Goal: Transaction & Acquisition: Purchase product/service

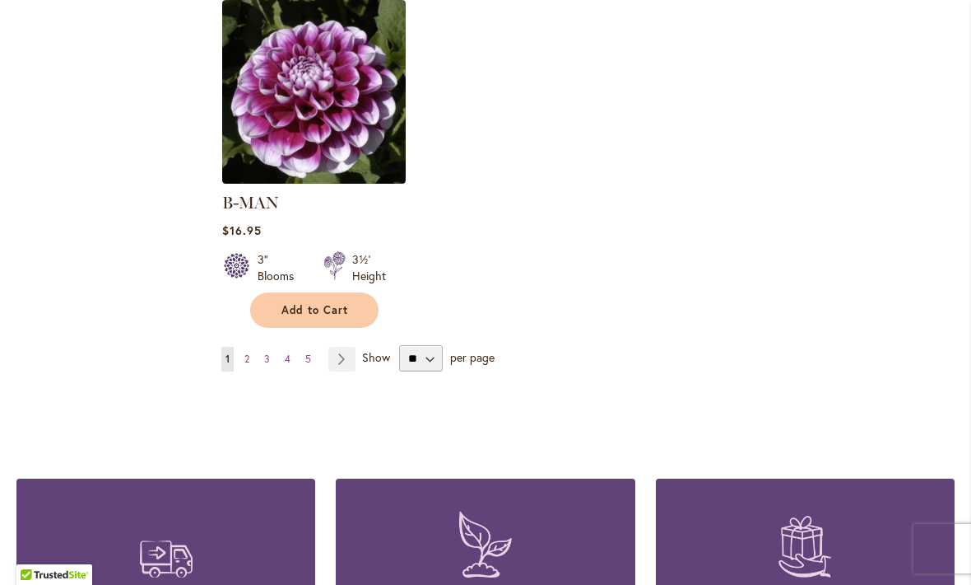
scroll to position [2172, 0]
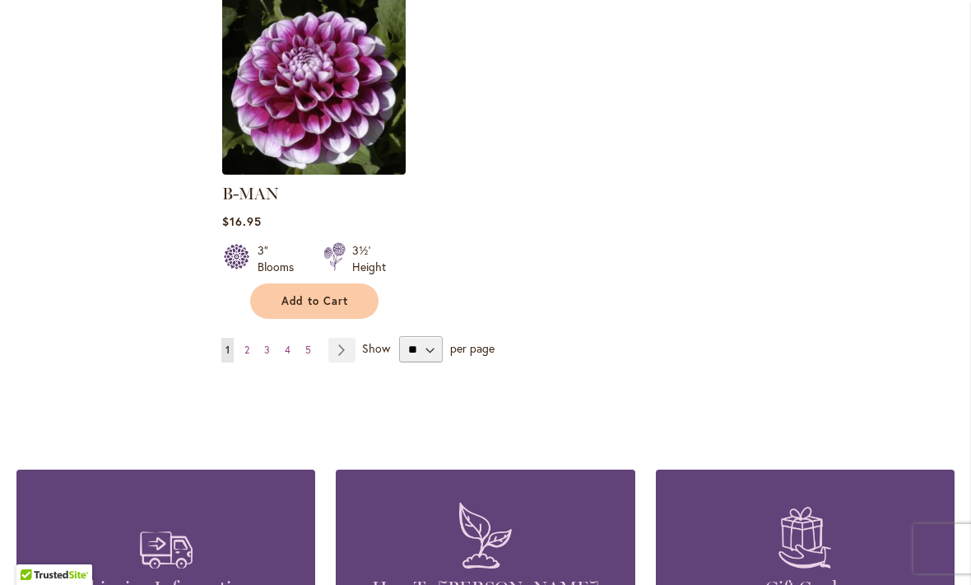
click at [235, 338] on ul "You're currently reading page 1 Page 2 Page 3 Page 4 Page 5 Page Next" at bounding box center [291, 350] width 141 height 25
click at [248, 343] on span "2" at bounding box center [247, 349] width 5 height 12
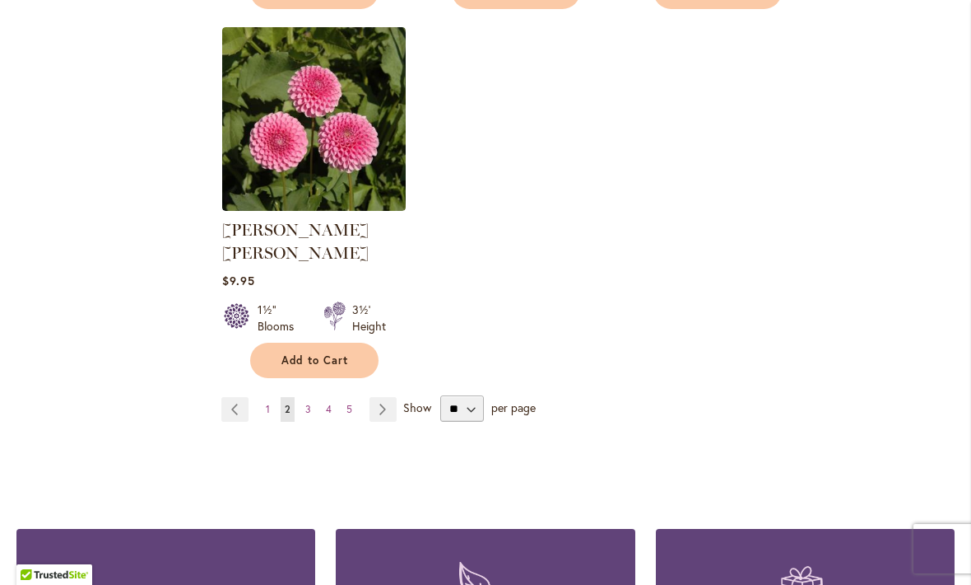
scroll to position [2139, 0]
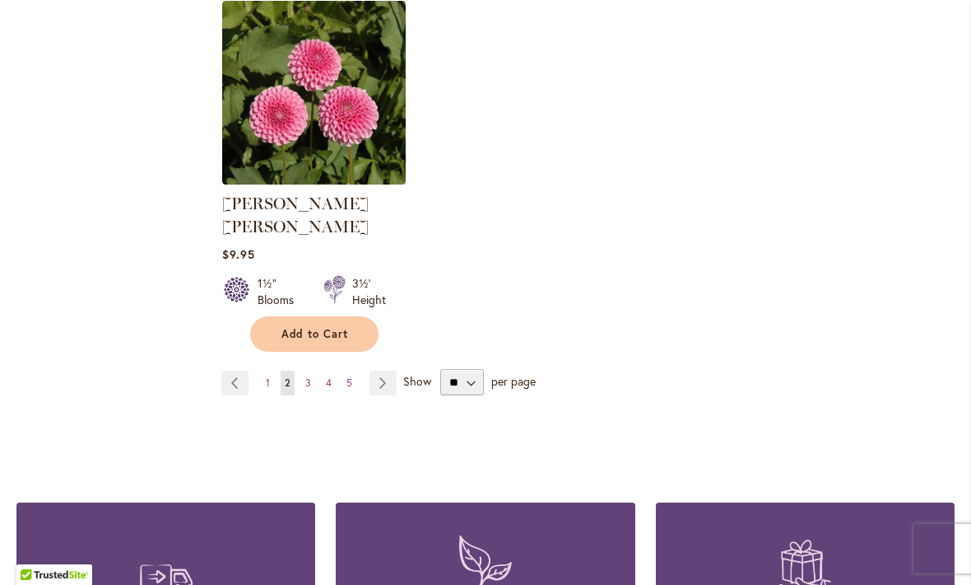
click at [301, 370] on link "Page 3" at bounding box center [308, 382] width 14 height 25
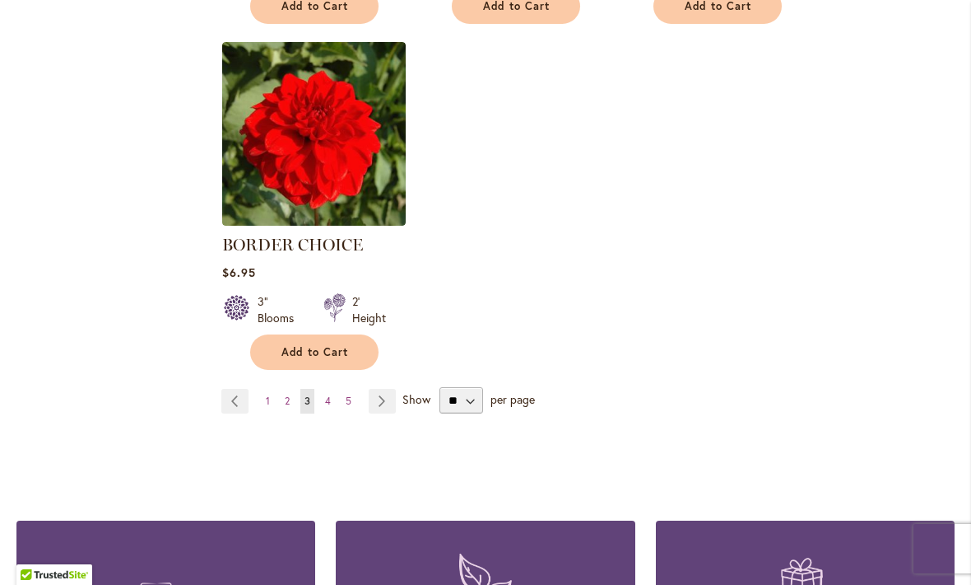
scroll to position [2101, 0]
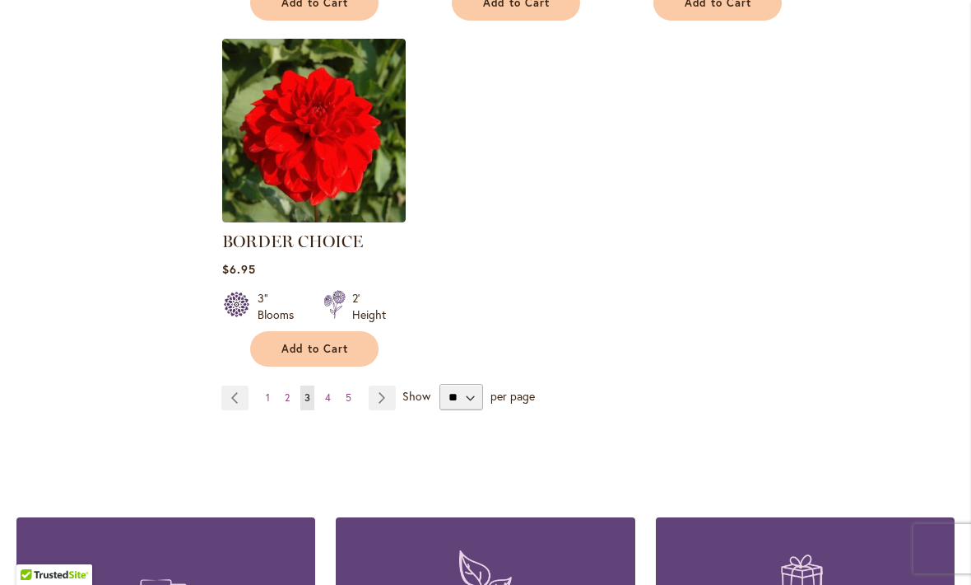
click at [324, 397] on link "Page 4" at bounding box center [328, 397] width 14 height 25
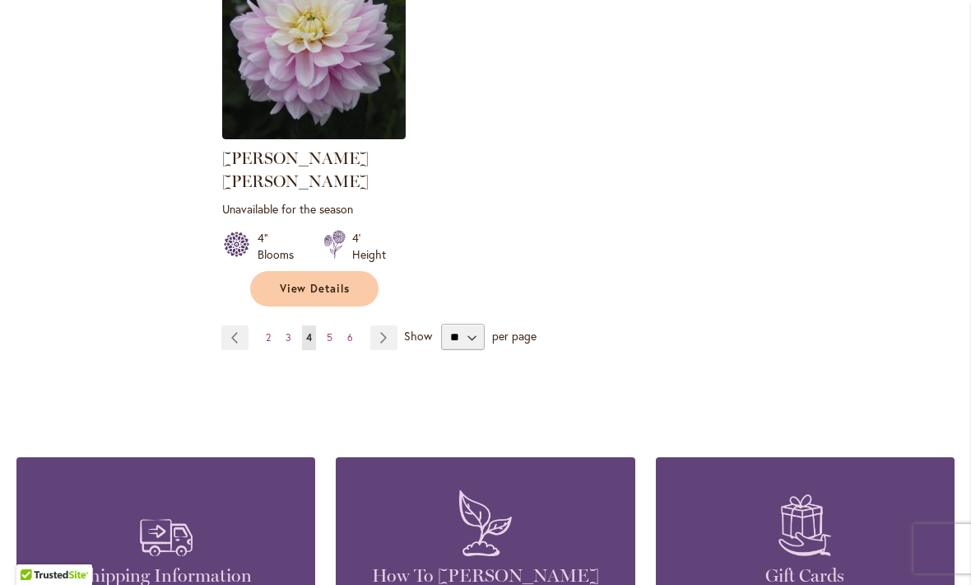
scroll to position [2207, 0]
click at [313, 325] on strong "You're currently reading page 4" at bounding box center [309, 337] width 14 height 25
click at [328, 331] on span "5" at bounding box center [330, 337] width 6 height 12
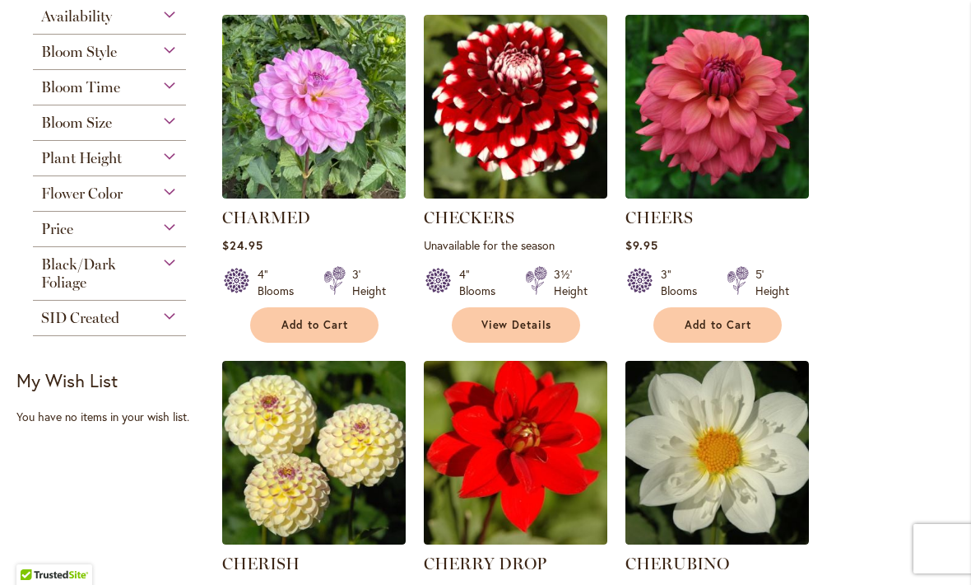
scroll to position [400, 0]
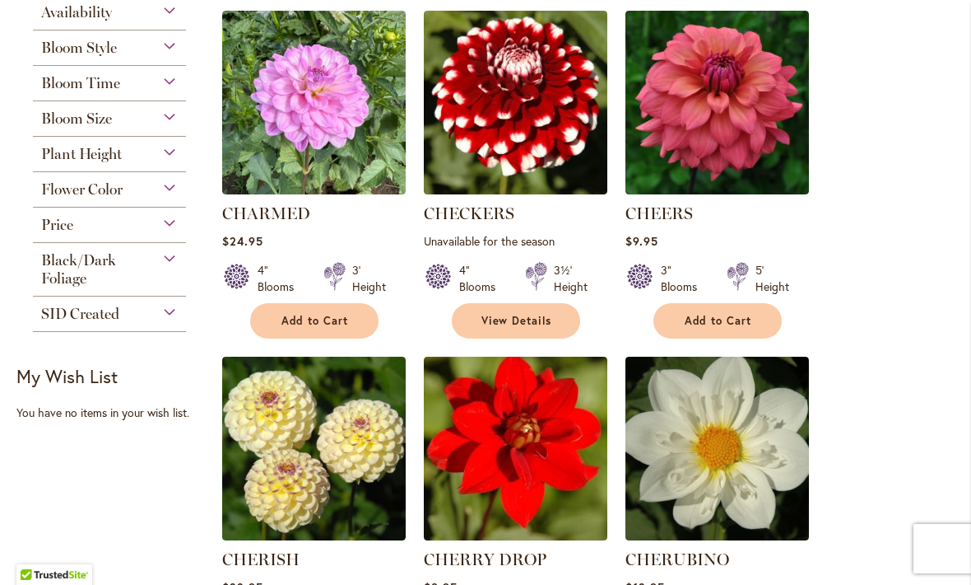
click at [714, 324] on span "Add to Cart" at bounding box center [719, 321] width 68 height 14
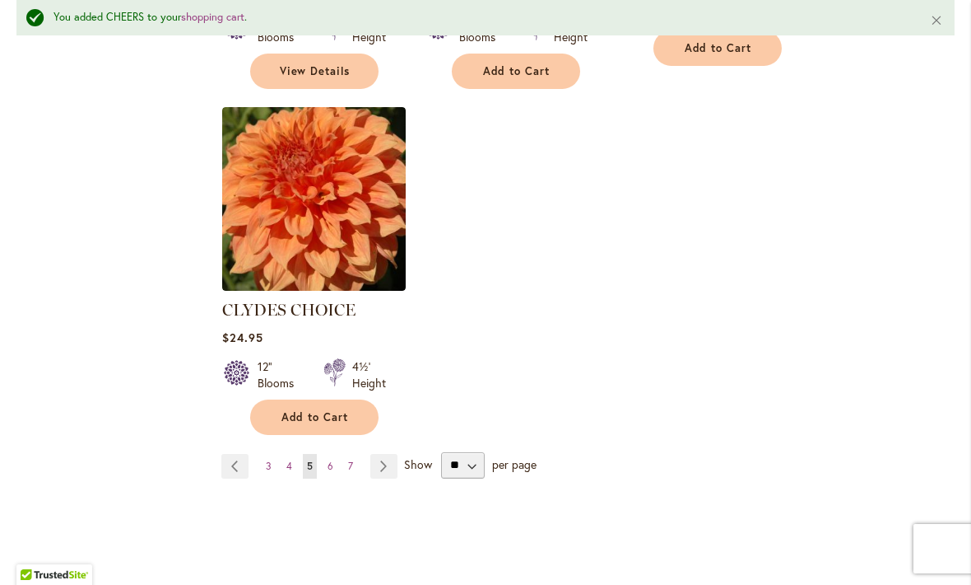
scroll to position [2164, 0]
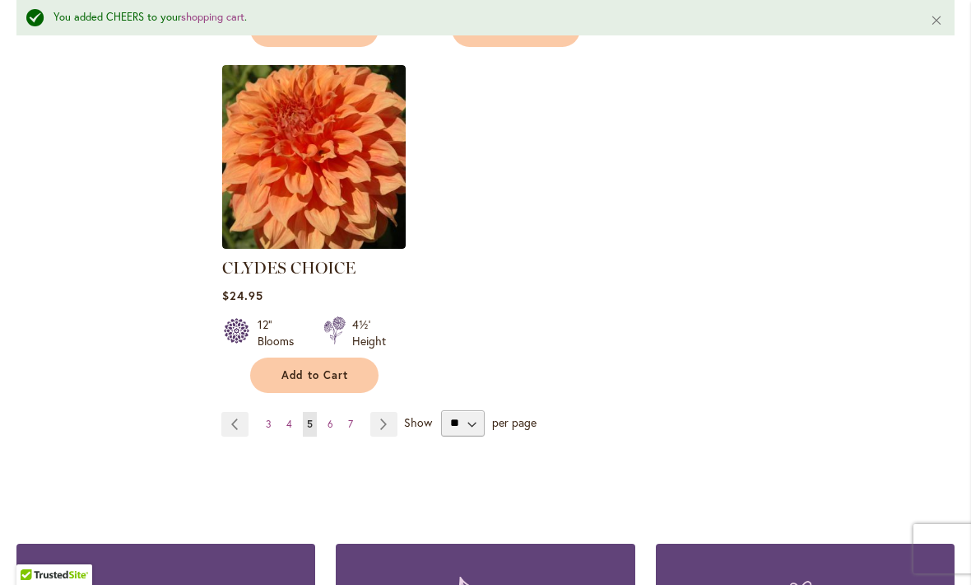
click at [383, 412] on link "Page Next" at bounding box center [383, 424] width 27 height 25
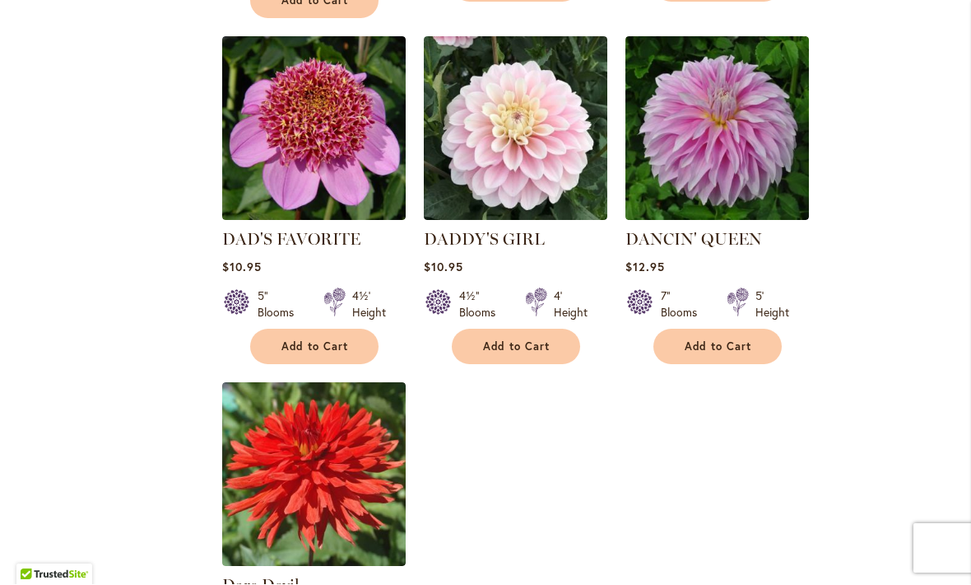
scroll to position [1820, 0]
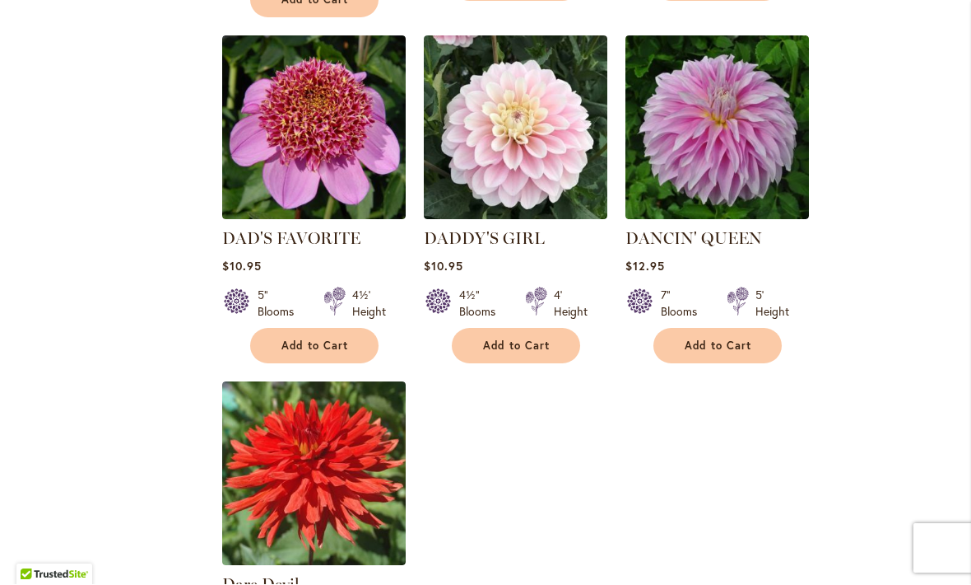
click at [710, 339] on span "Add to Cart" at bounding box center [719, 346] width 68 height 14
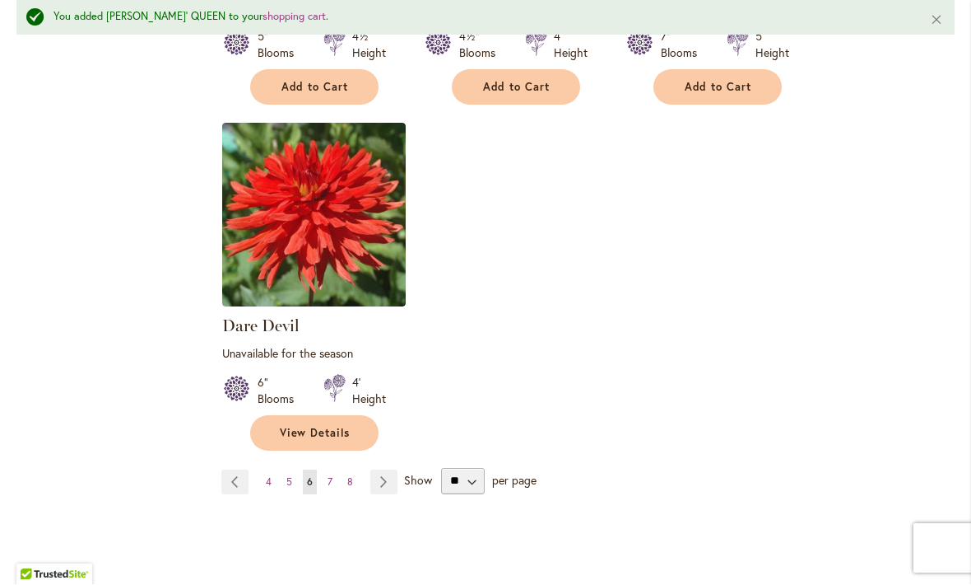
scroll to position [2194, 0]
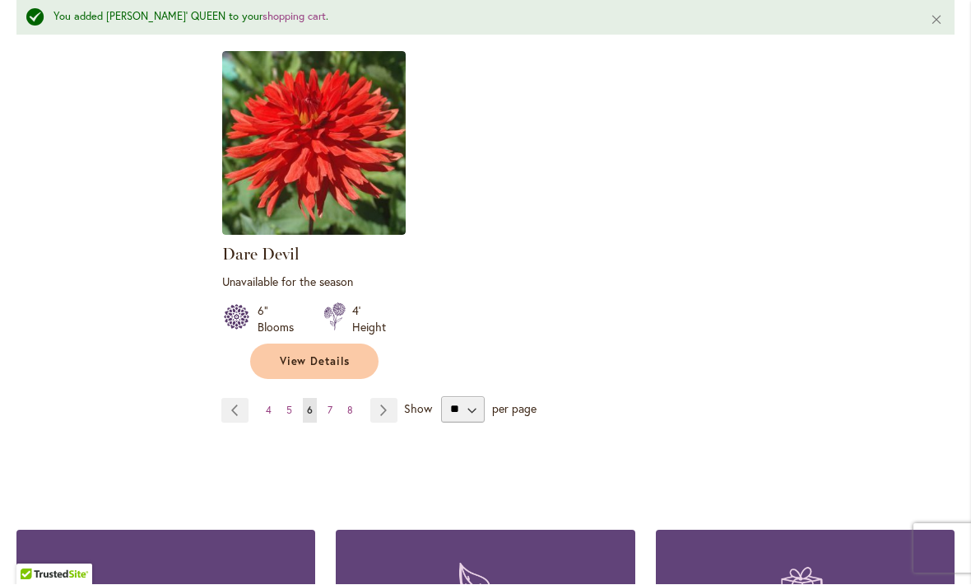
click at [380, 398] on link "Page Next" at bounding box center [383, 410] width 27 height 25
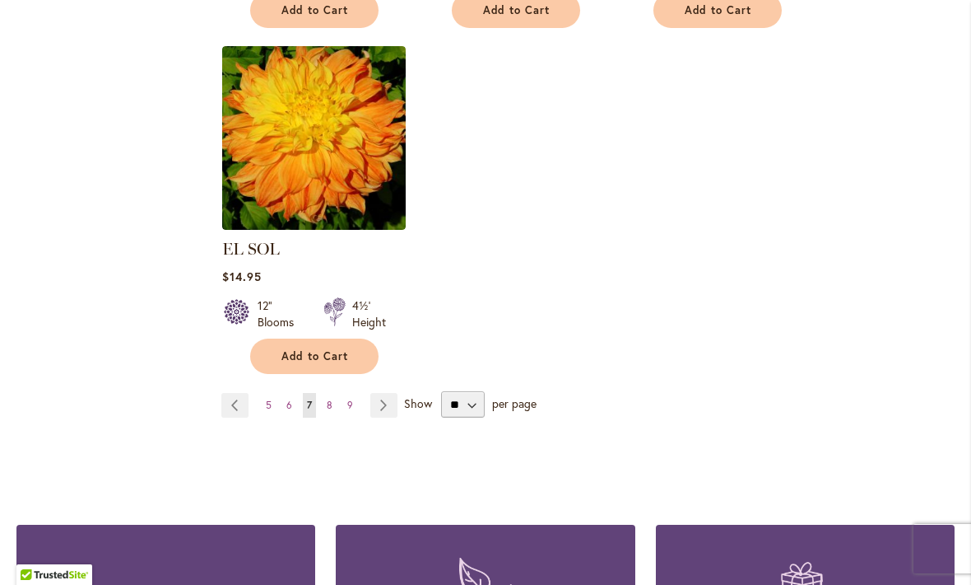
scroll to position [2178, 0]
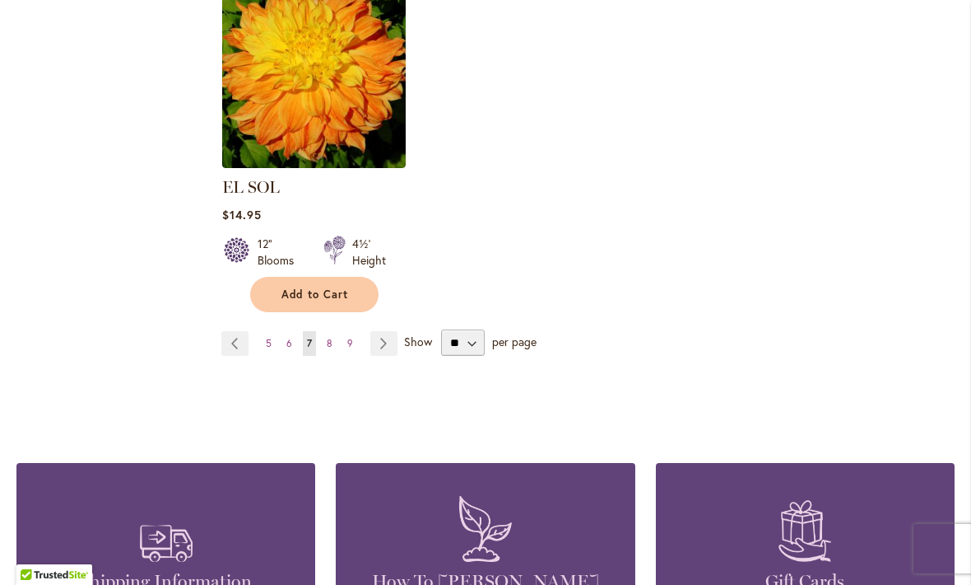
click at [394, 331] on link "Page Next" at bounding box center [383, 343] width 27 height 25
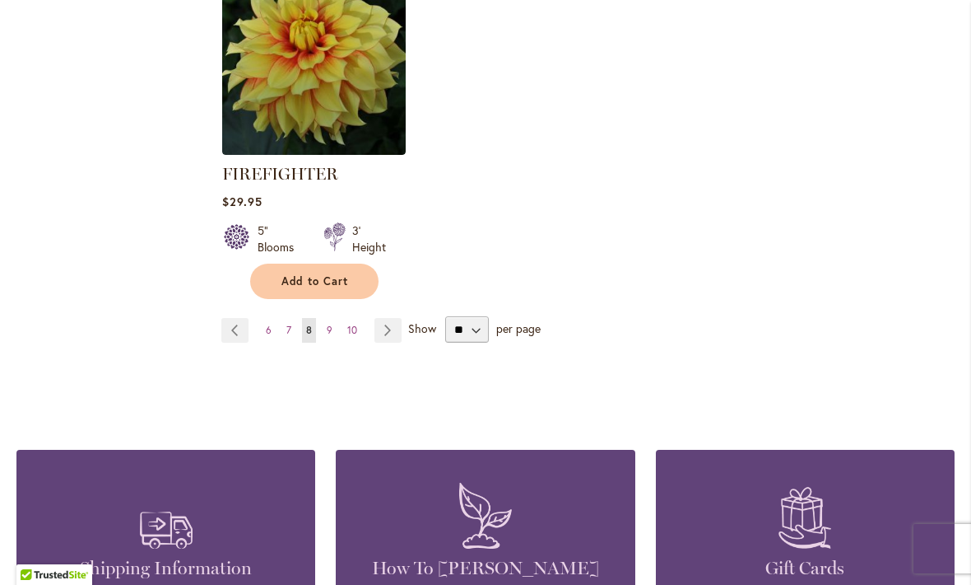
scroll to position [2248, 0]
click at [385, 331] on link "Page Next" at bounding box center [388, 330] width 27 height 25
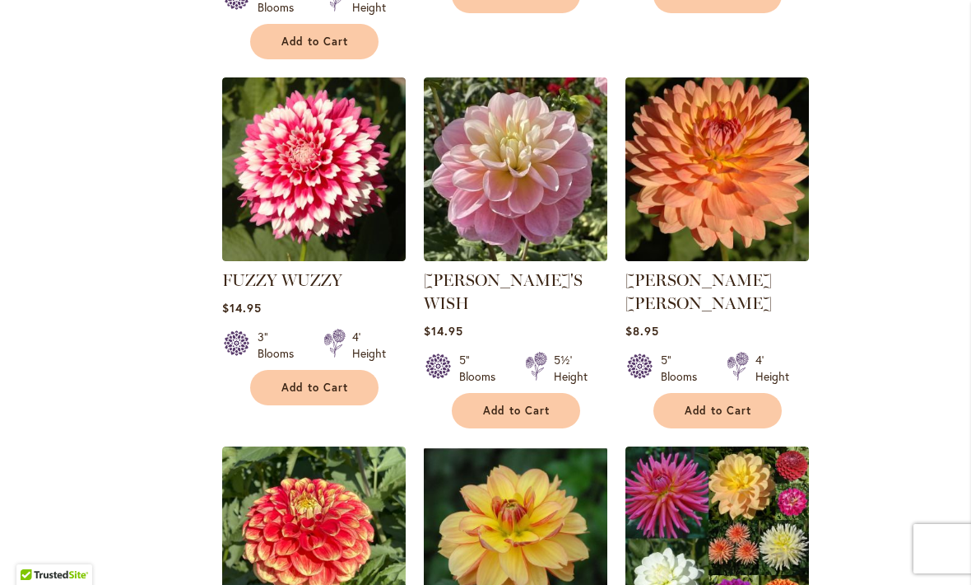
scroll to position [1340, 0]
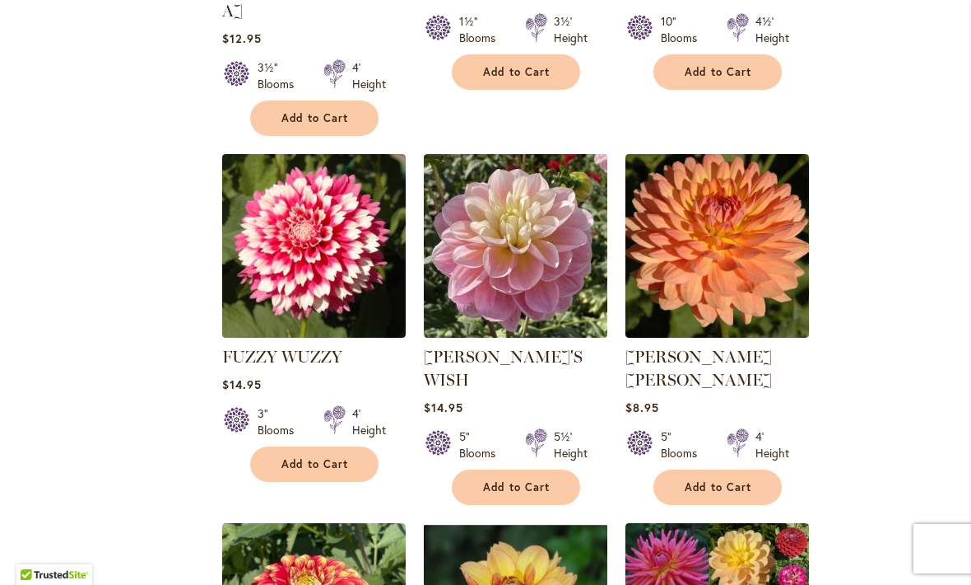
click at [714, 480] on span "Add to Cart" at bounding box center [719, 487] width 68 height 14
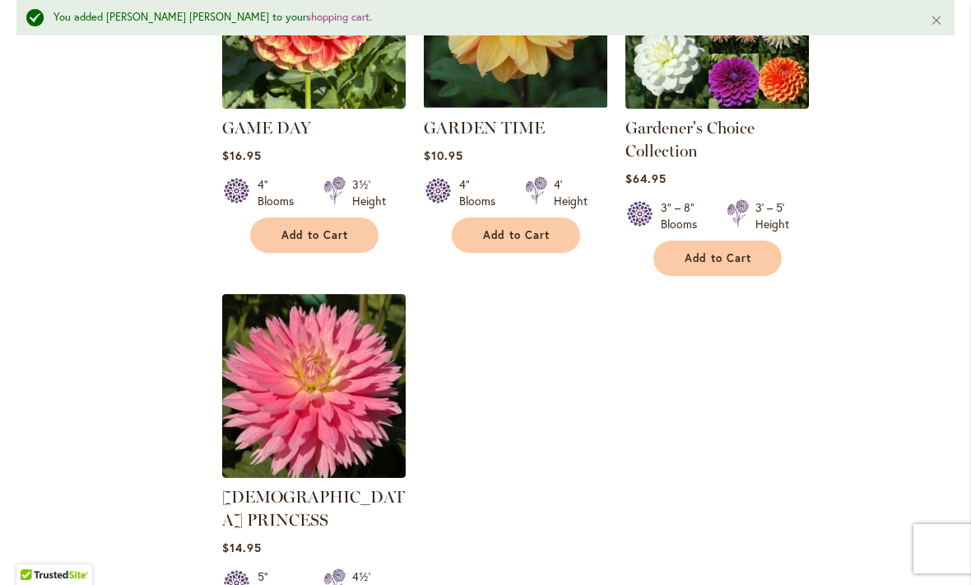
scroll to position [2012, 0]
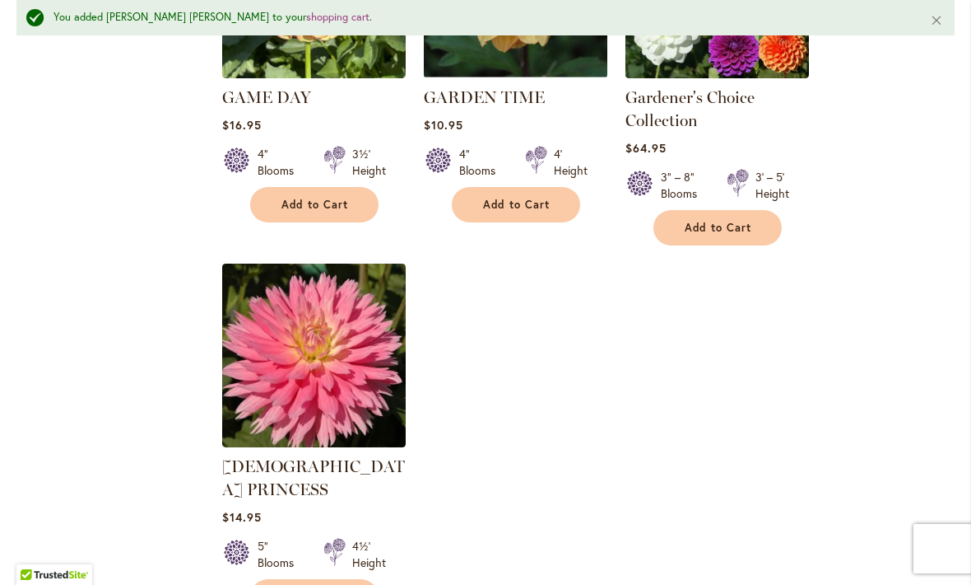
click at [296, 584] on span "Add to Cart" at bounding box center [316, 596] width 68 height 14
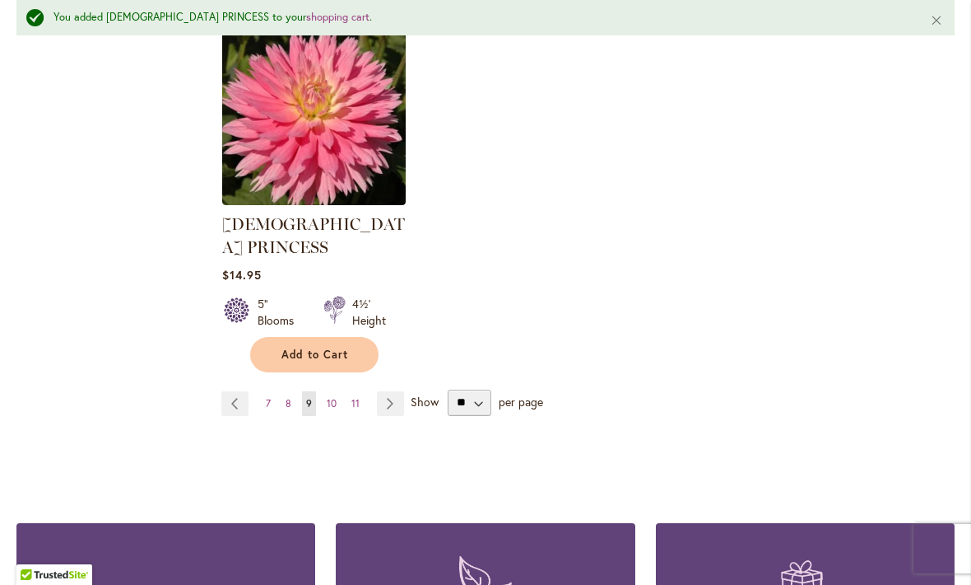
scroll to position [2263, 0]
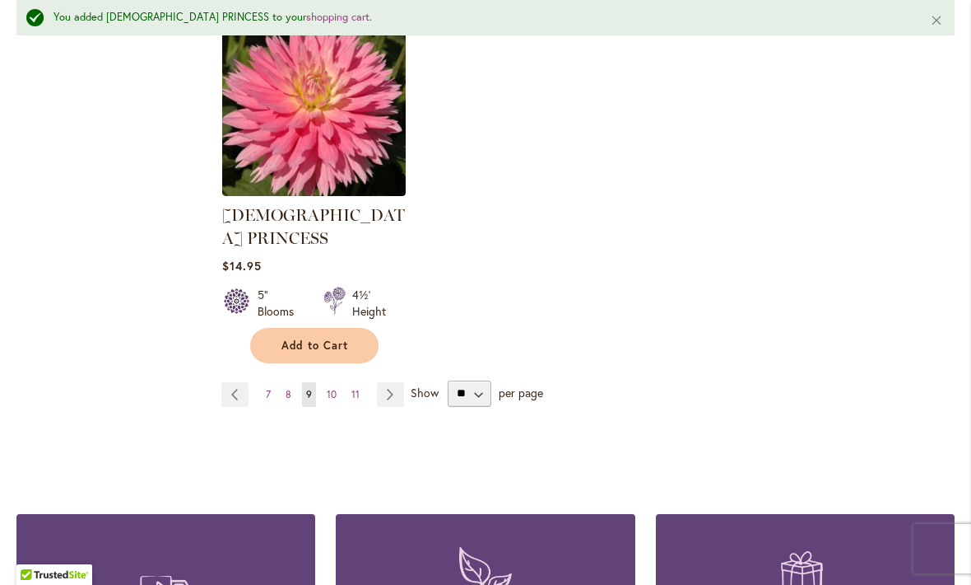
click at [392, 382] on link "Page Next" at bounding box center [390, 394] width 27 height 25
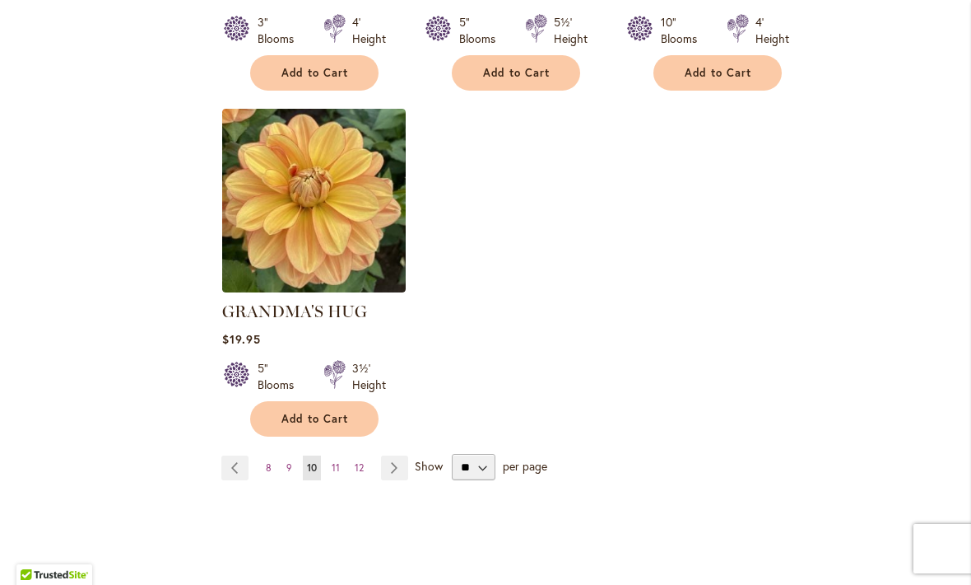
scroll to position [2053, 0]
click at [392, 456] on link "Page Next" at bounding box center [394, 468] width 27 height 25
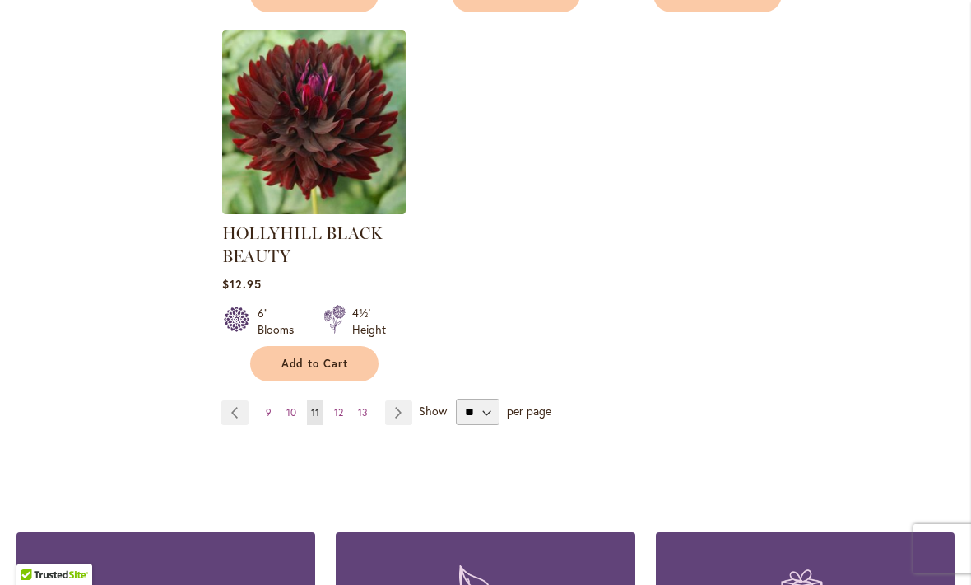
scroll to position [2214, 0]
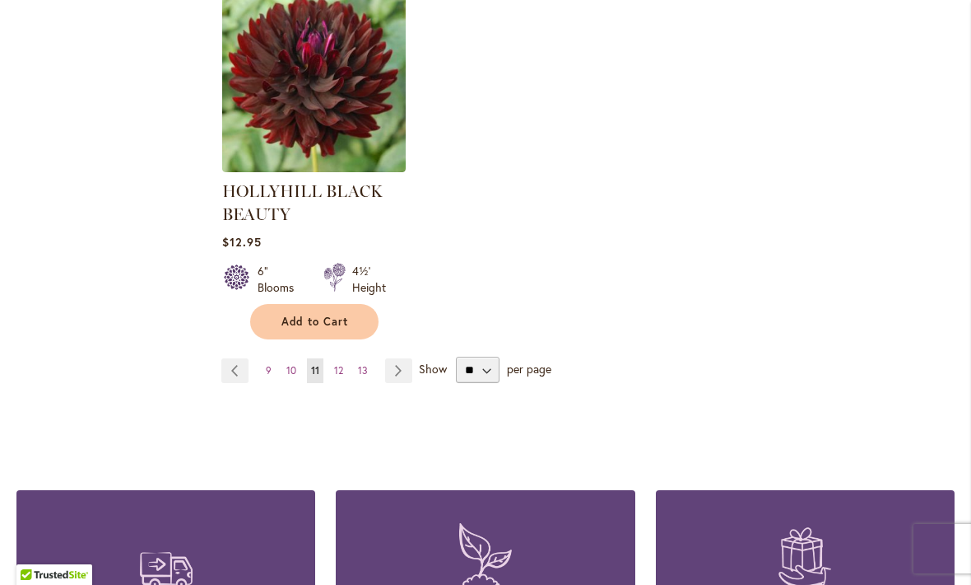
click at [396, 372] on link "Page Next" at bounding box center [398, 370] width 27 height 25
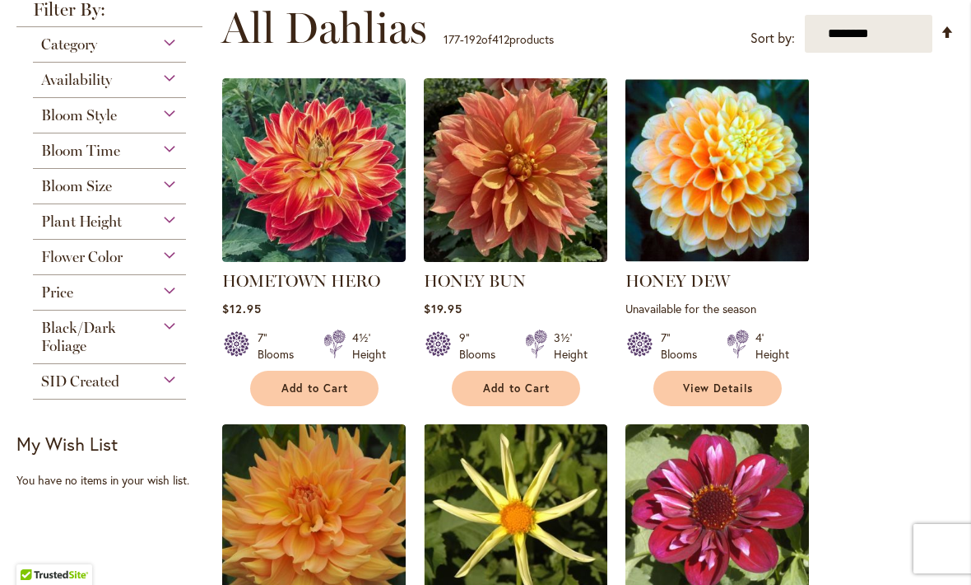
scroll to position [333, 0]
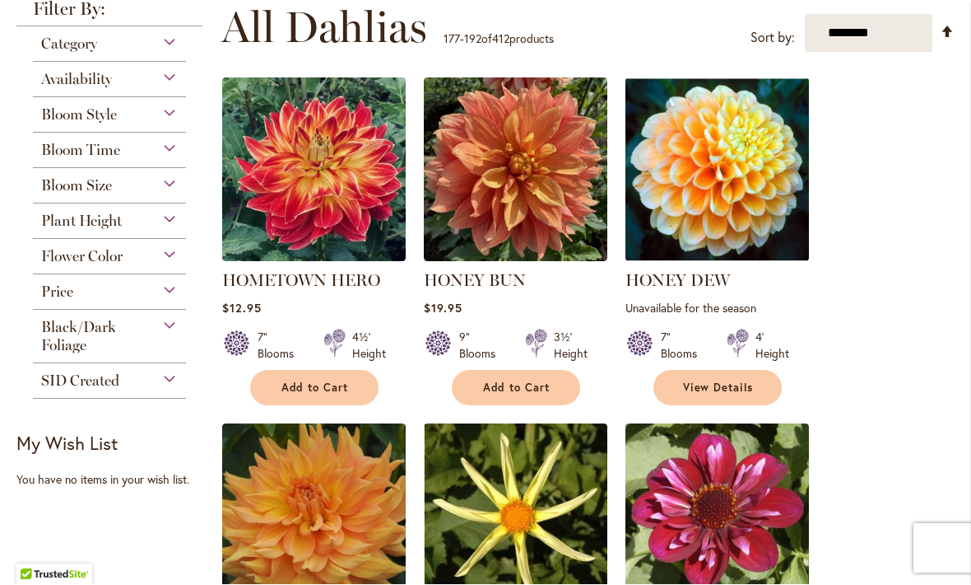
click at [302, 184] on img at bounding box center [314, 170] width 184 height 184
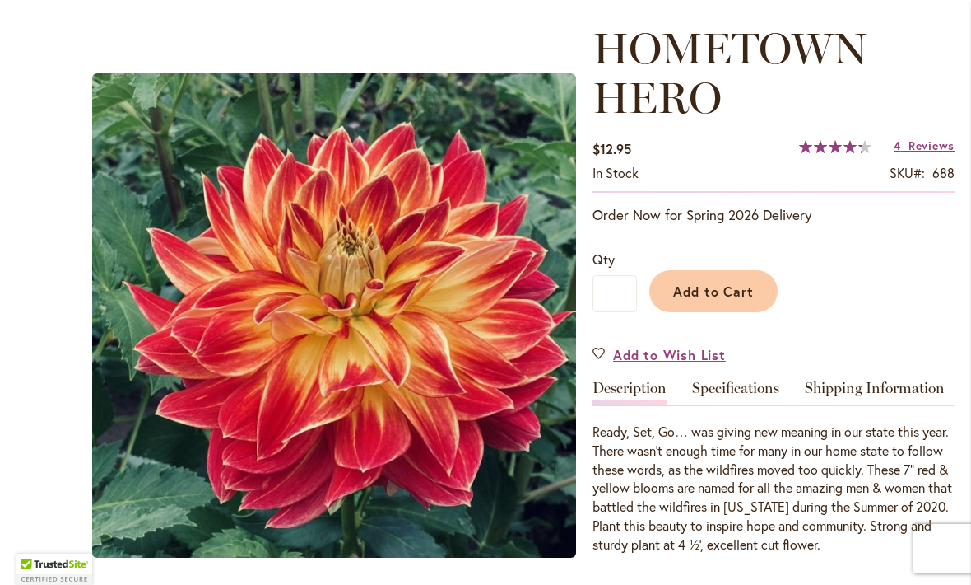
scroll to position [221, 0]
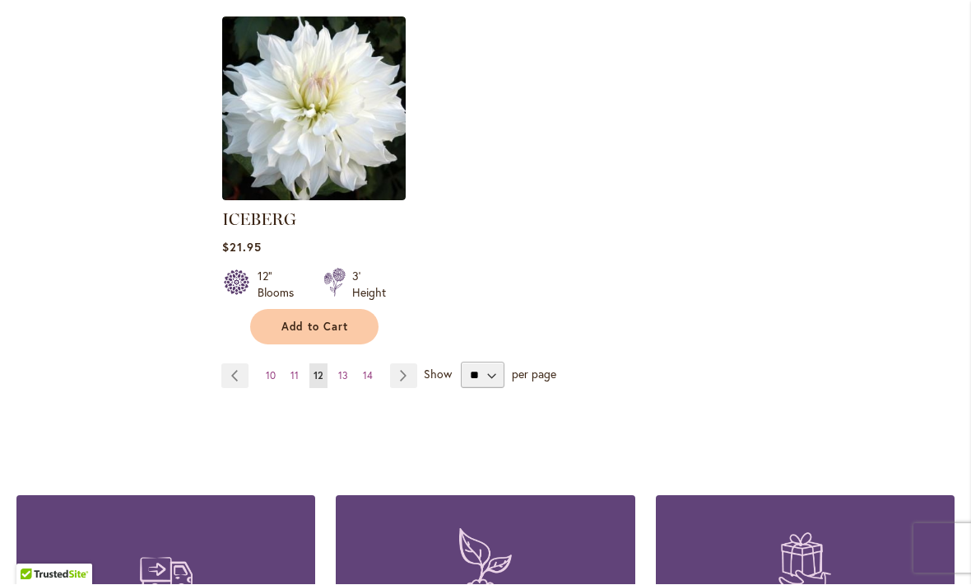
scroll to position [2157, 0]
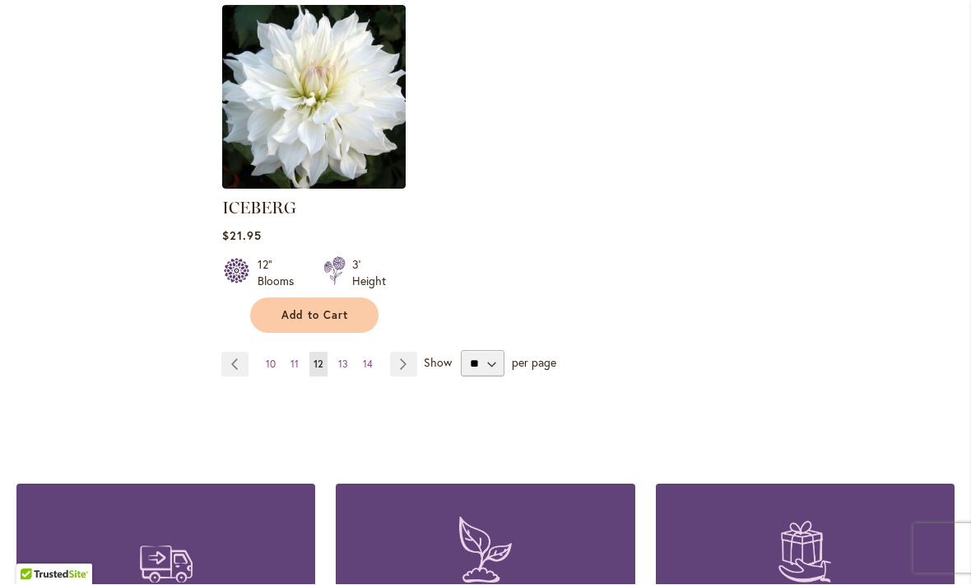
click at [400, 352] on link "Page Next" at bounding box center [403, 364] width 27 height 25
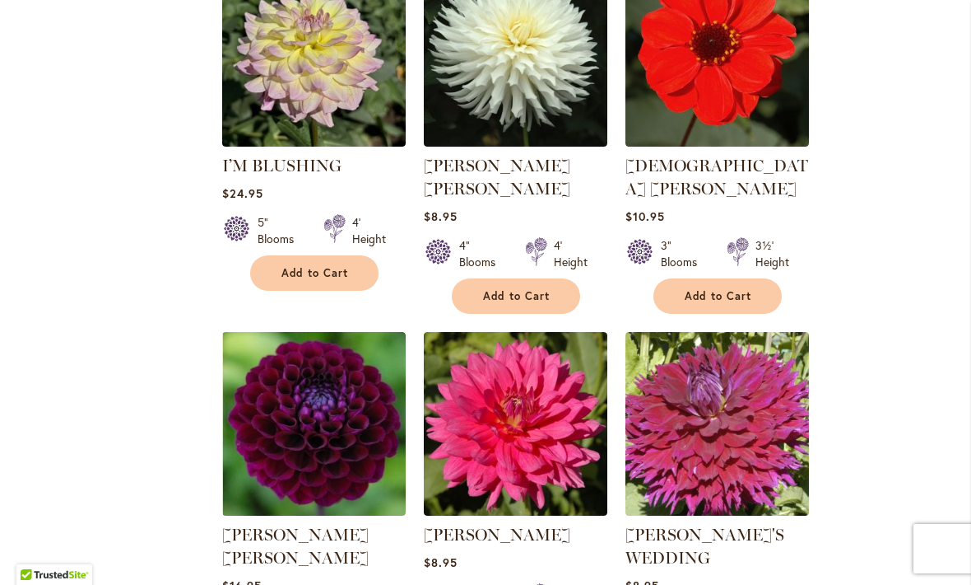
scroll to position [1503, 0]
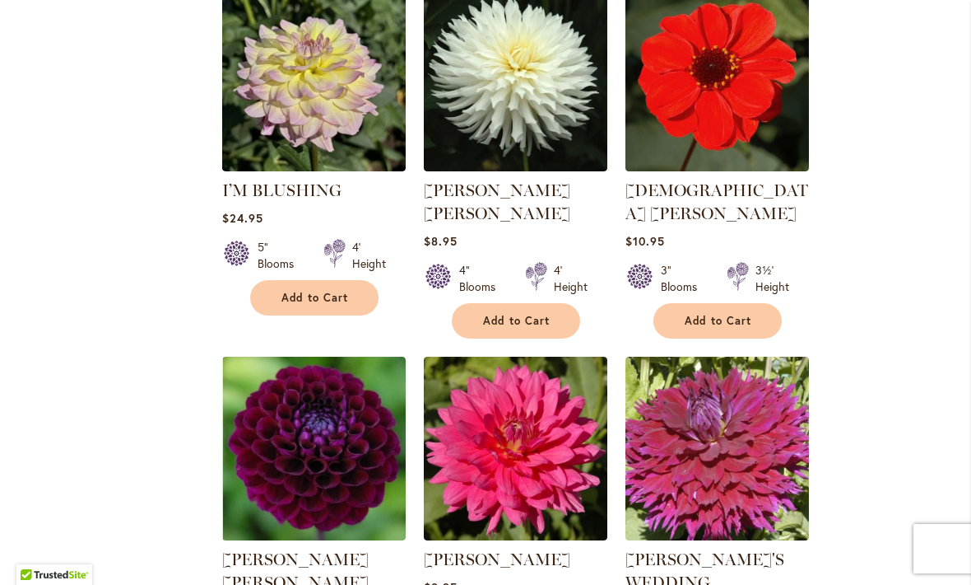
scroll to position [1475, 0]
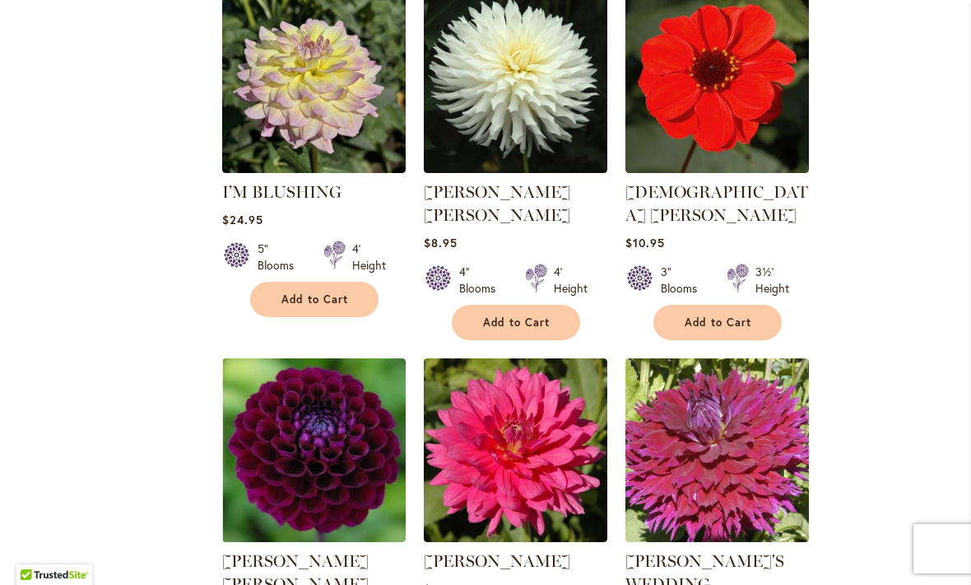
click at [169, 329] on div "Filter by: Filter By: Category Best Sellers 32 items New 5 items New & Exclusiv…" at bounding box center [485, 7] width 939 height 2298
click at [169, 330] on div "Filter by: Filter By: Category Best Sellers 32 items New 5 items New & Exclusiv…" at bounding box center [485, 7] width 939 height 2298
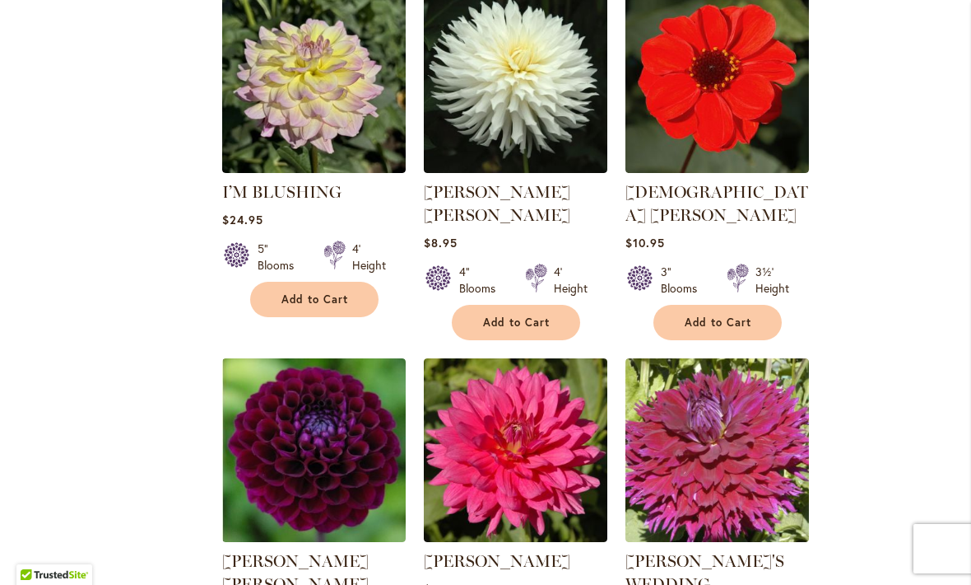
click at [169, 331] on div "Filter by: Filter By: Category Best Sellers 32 items New 5 items New & Exclusiv…" at bounding box center [485, 7] width 939 height 2298
click at [169, 333] on div "Filter by: Filter By: Category Best Sellers 32 items New 5 items New & Exclusiv…" at bounding box center [485, 7] width 939 height 2298
click at [167, 334] on div "Filter by: Filter By: Category Best Sellers 32 items New 5 items New & Exclusiv…" at bounding box center [485, 7] width 939 height 2298
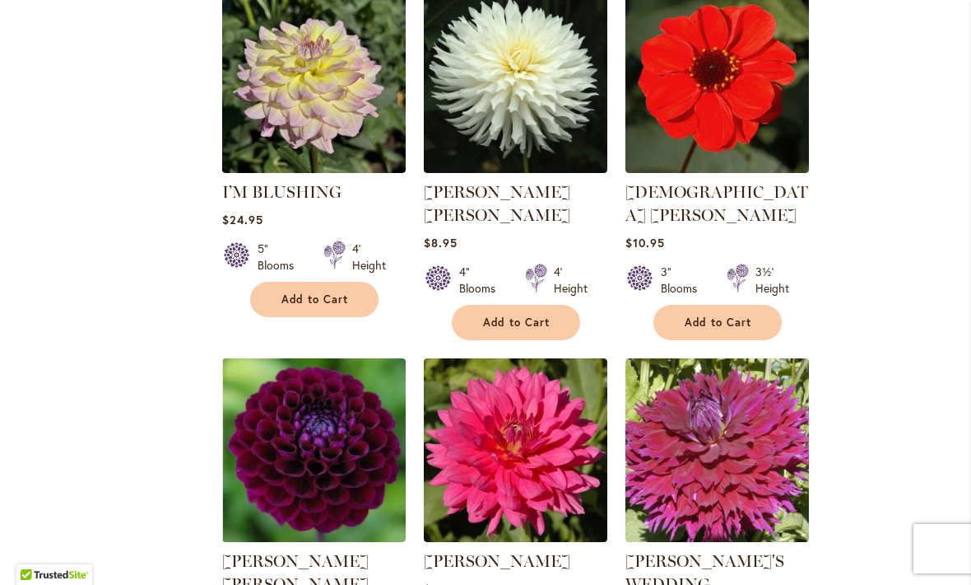
click at [167, 334] on div "Filter by: Filter By: Category Best Sellers 32 items New 5 items New & Exclusiv…" at bounding box center [485, 7] width 939 height 2298
click at [167, 335] on div "Filter by: Filter By: Category Best Sellers 32 items New 5 items New & Exclusiv…" at bounding box center [485, 7] width 939 height 2298
click at [166, 337] on div "Filter by: Filter By: Category Best Sellers 32 items New 5 items New & Exclusiv…" at bounding box center [485, 7] width 939 height 2298
click at [166, 338] on div "Filter by: Filter By: Category Best Sellers 32 items New 5 items New & Exclusiv…" at bounding box center [485, 7] width 939 height 2298
click at [166, 336] on div "Filter by: Filter By: Category Best Sellers 32 items New 5 items New & Exclusiv…" at bounding box center [485, 7] width 939 height 2298
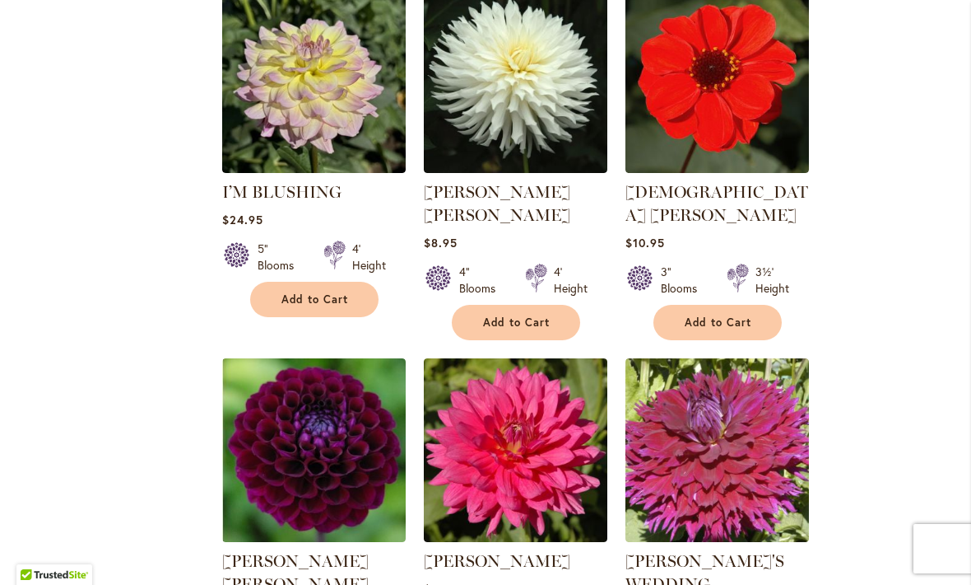
click at [167, 338] on div "Filter by: Filter By: Category Best Sellers 32 items New 5 items New & Exclusiv…" at bounding box center [485, 7] width 939 height 2298
click at [166, 338] on div "Filter by: Filter By: Category Best Sellers 32 items New 5 items New & Exclusiv…" at bounding box center [485, 7] width 939 height 2298
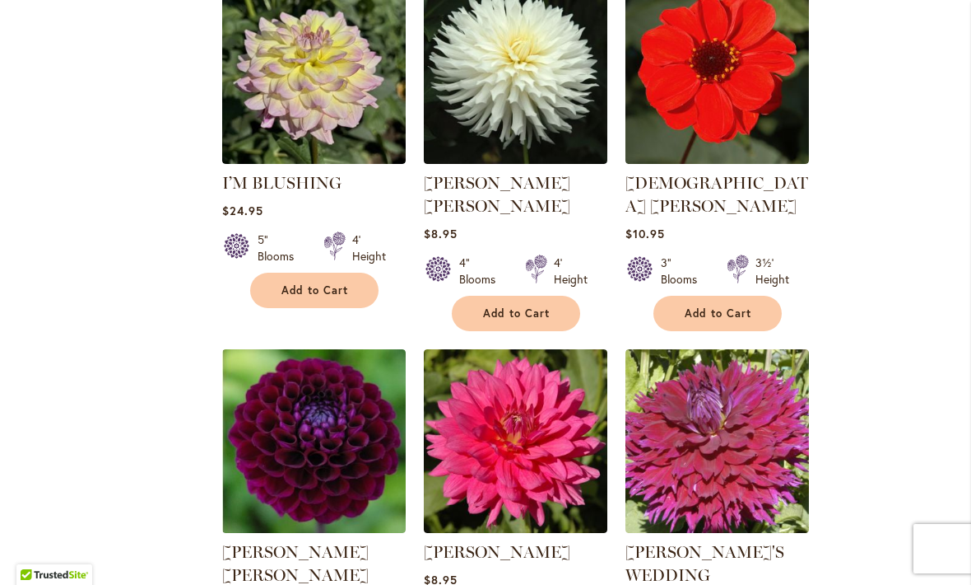
scroll to position [1494, 0]
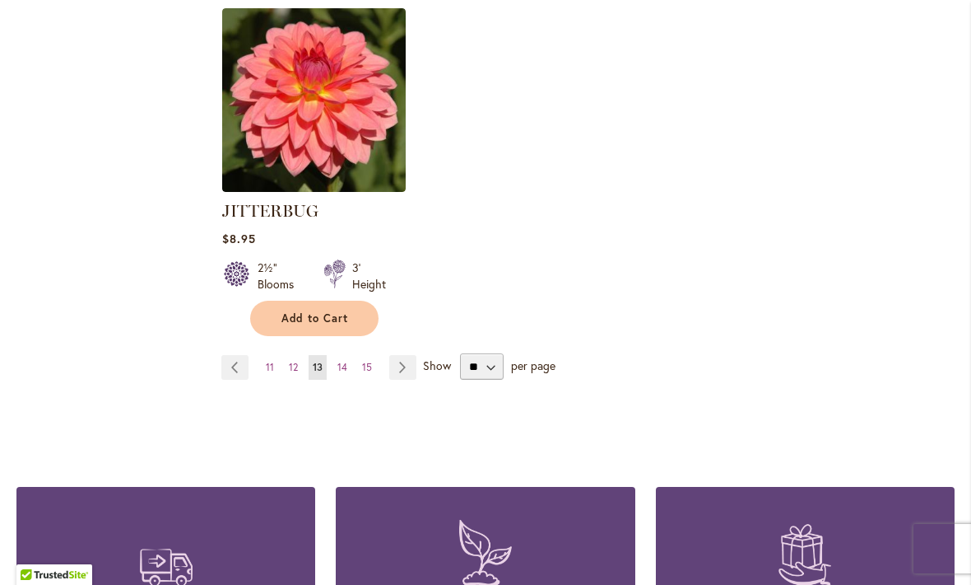
scroll to position [2195, 0]
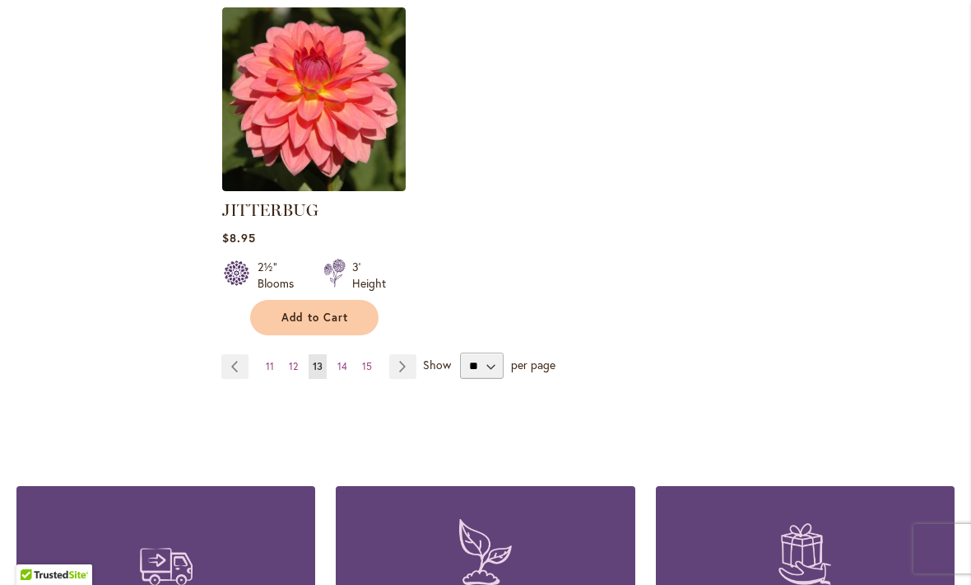
click at [310, 310] on span "Add to Cart" at bounding box center [316, 317] width 68 height 14
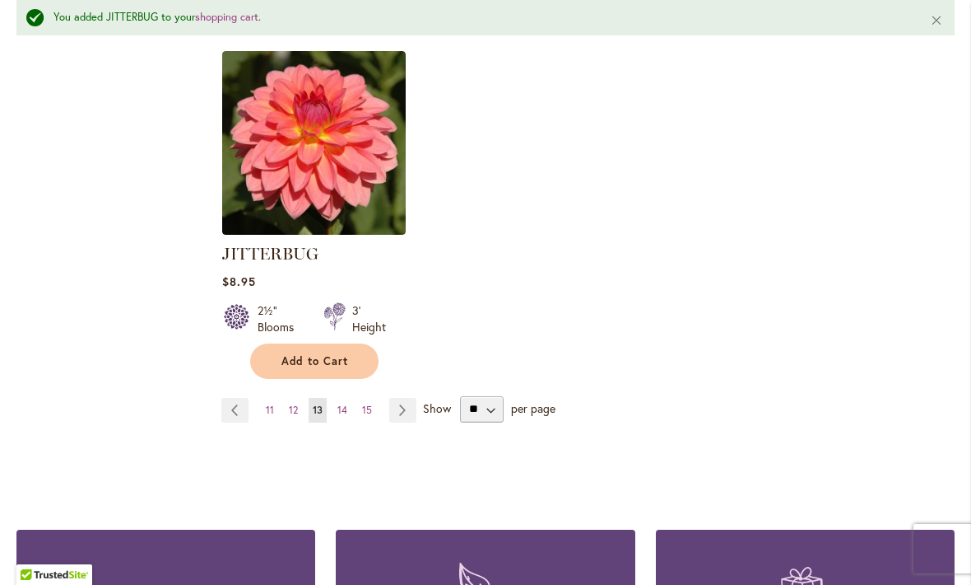
click at [394, 398] on link "Page Next" at bounding box center [402, 410] width 27 height 25
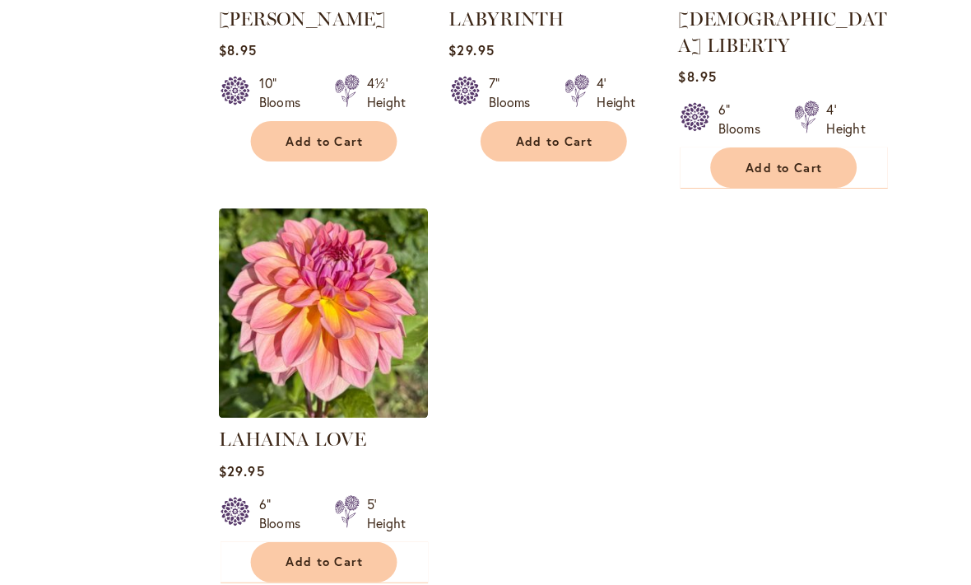
scroll to position [2027, 0]
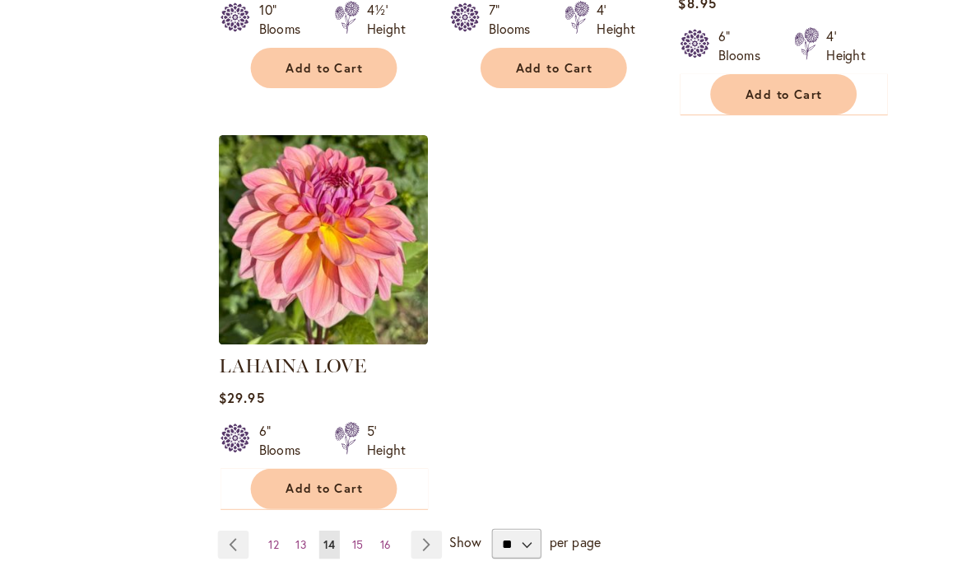
click at [391, 482] on link "Page Next" at bounding box center [404, 494] width 27 height 25
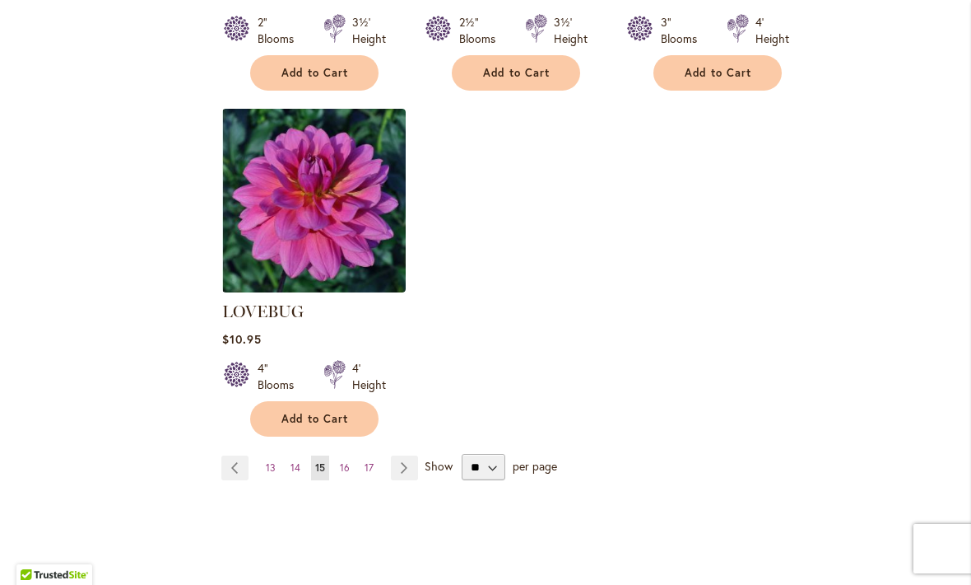
scroll to position [2127, 0]
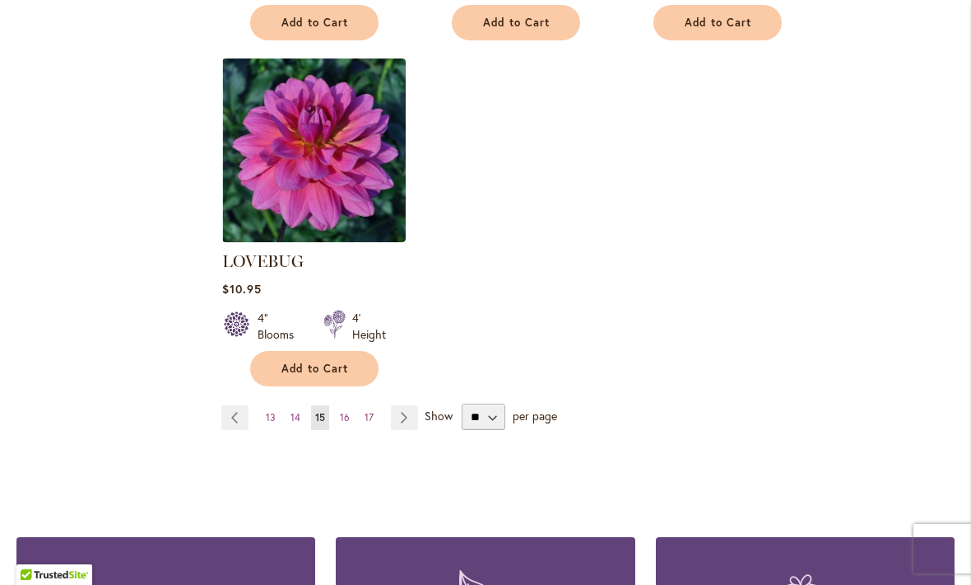
click at [407, 405] on link "Page Next" at bounding box center [404, 417] width 27 height 25
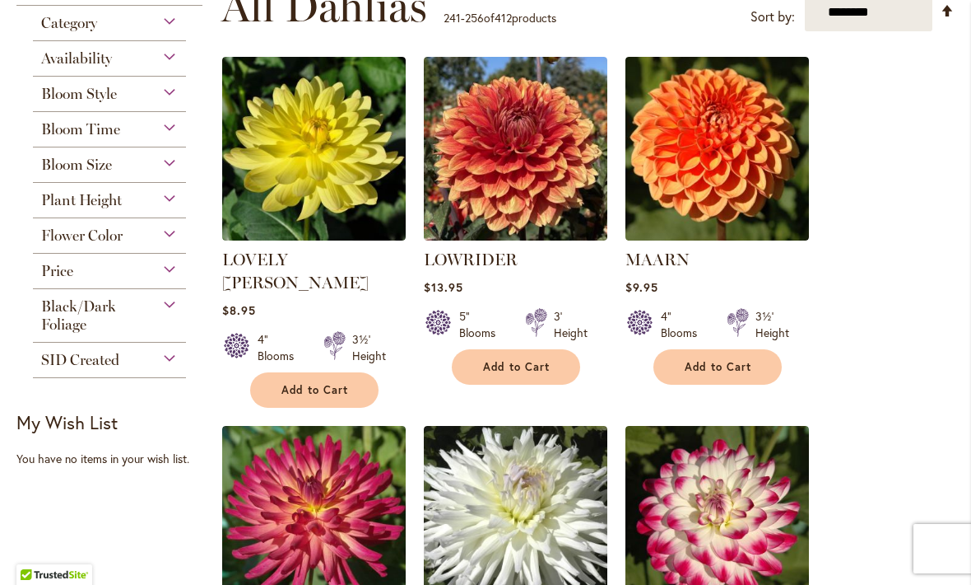
scroll to position [356, 0]
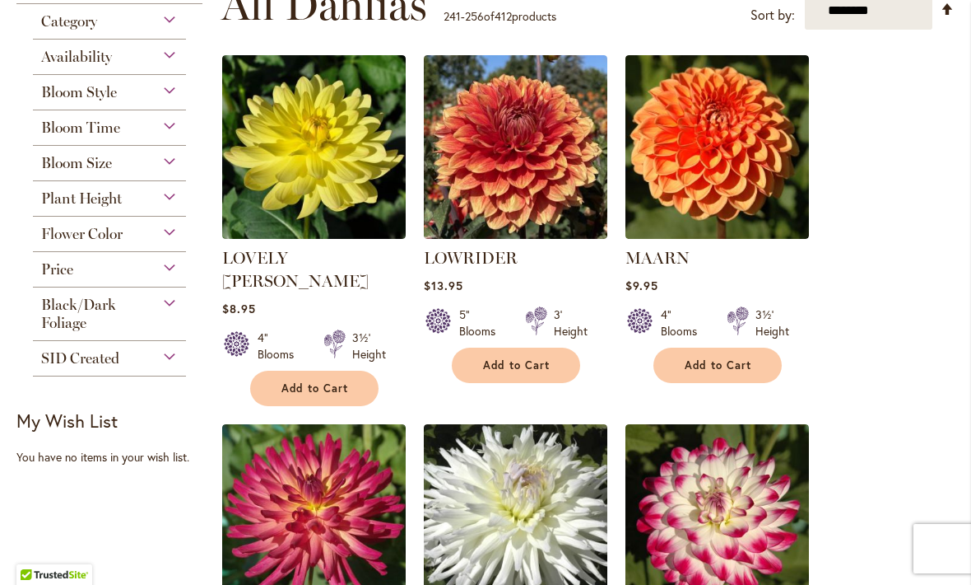
click at [510, 361] on span "Add to Cart" at bounding box center [517, 365] width 68 height 14
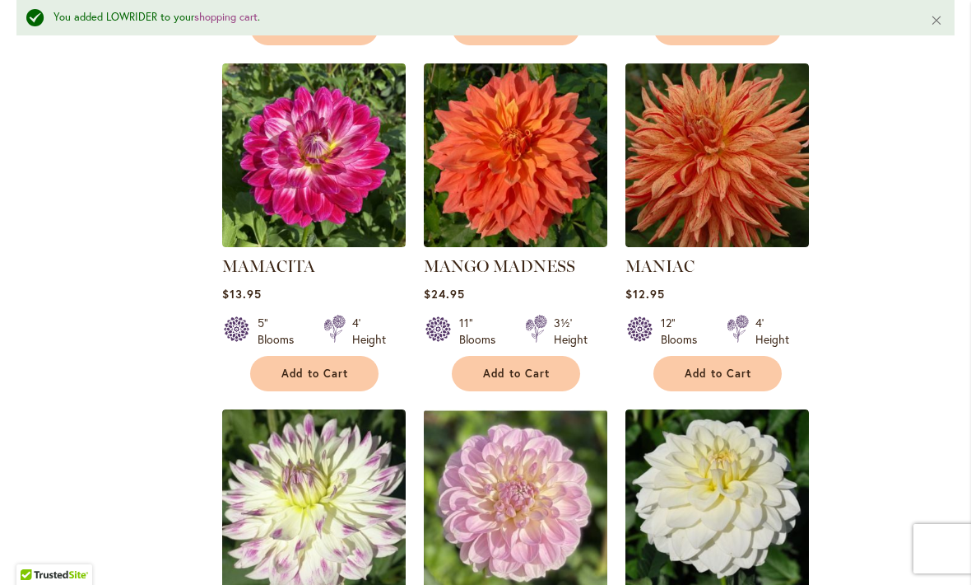
scroll to position [1451, 0]
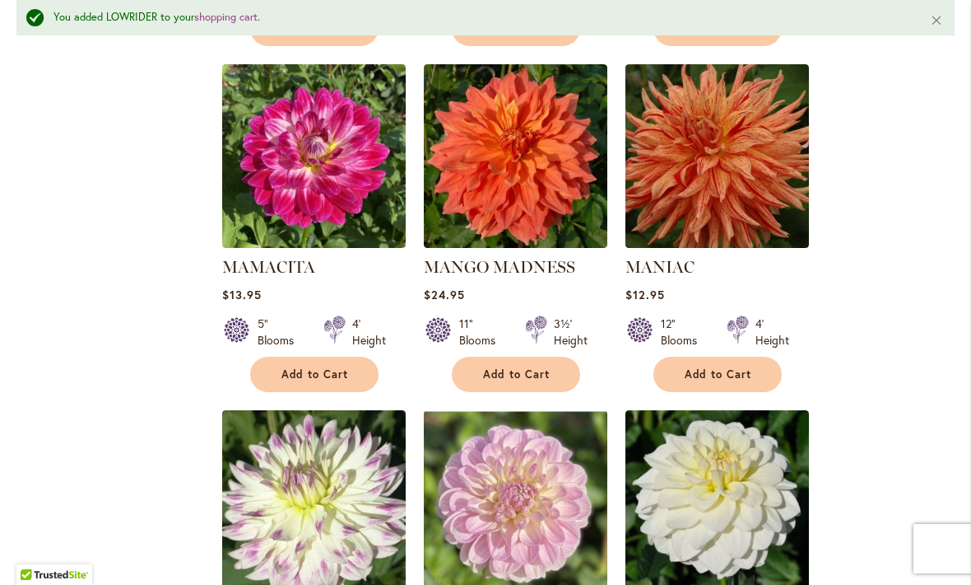
click at [721, 367] on span "Add to Cart" at bounding box center [719, 374] width 68 height 14
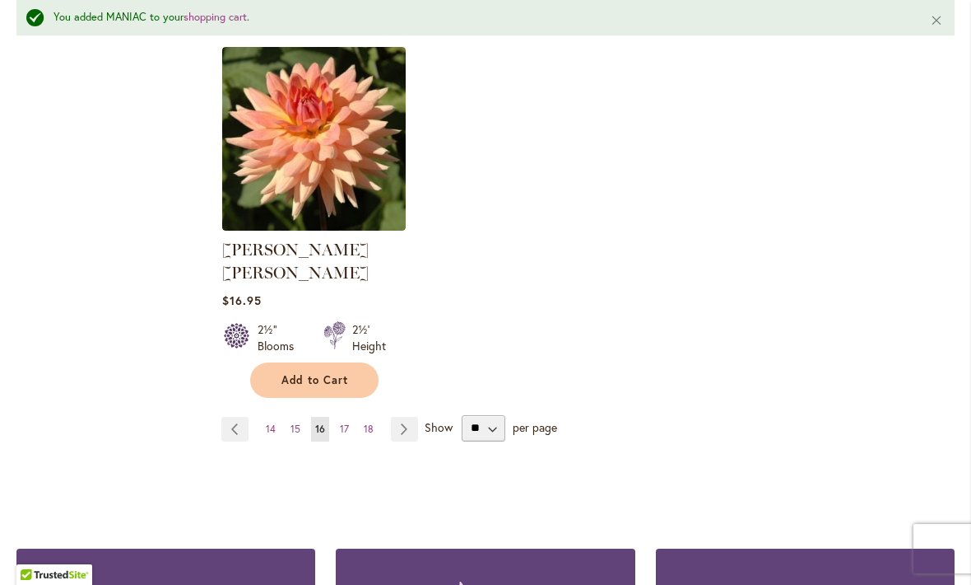
scroll to position [2201, 0]
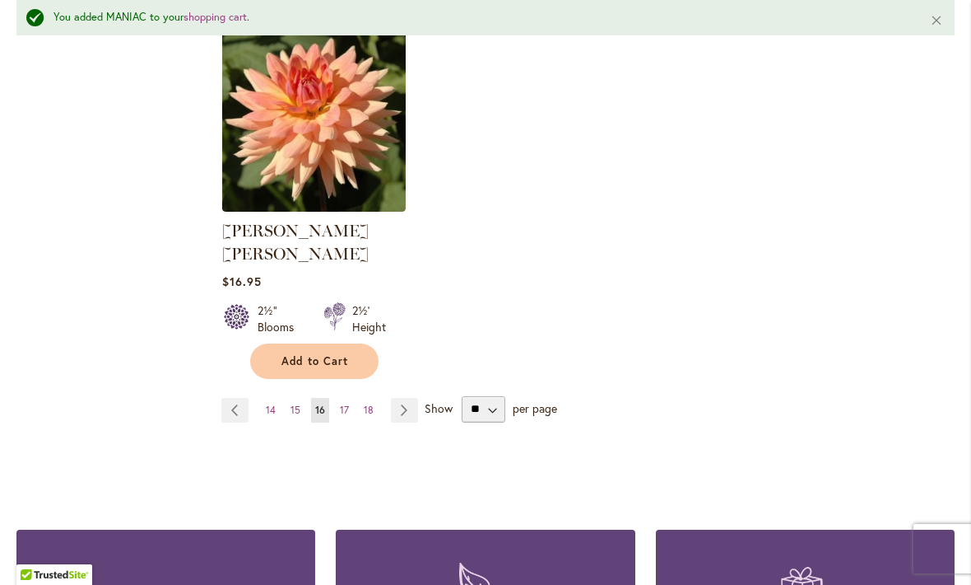
click at [401, 398] on link "Page Next" at bounding box center [404, 410] width 27 height 25
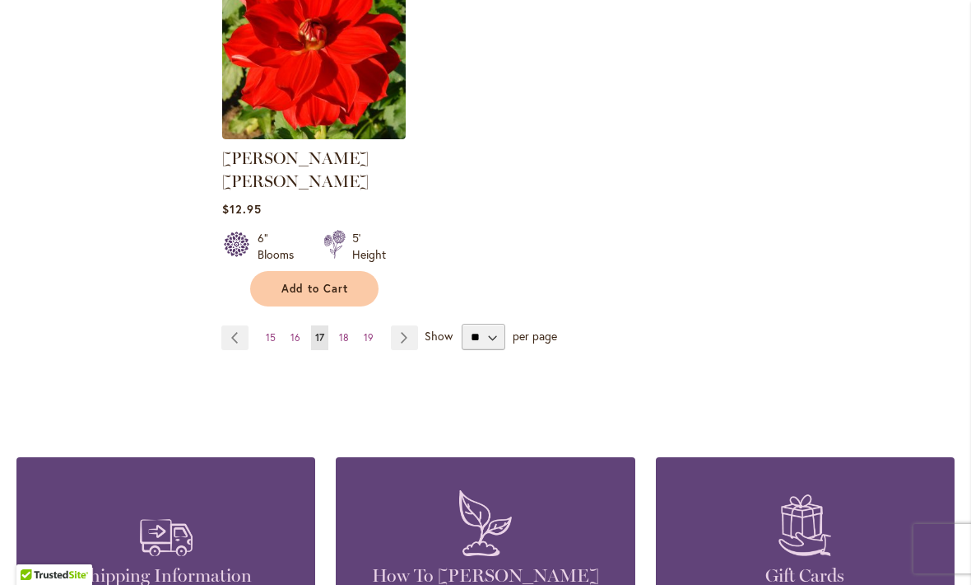
scroll to position [2206, 0]
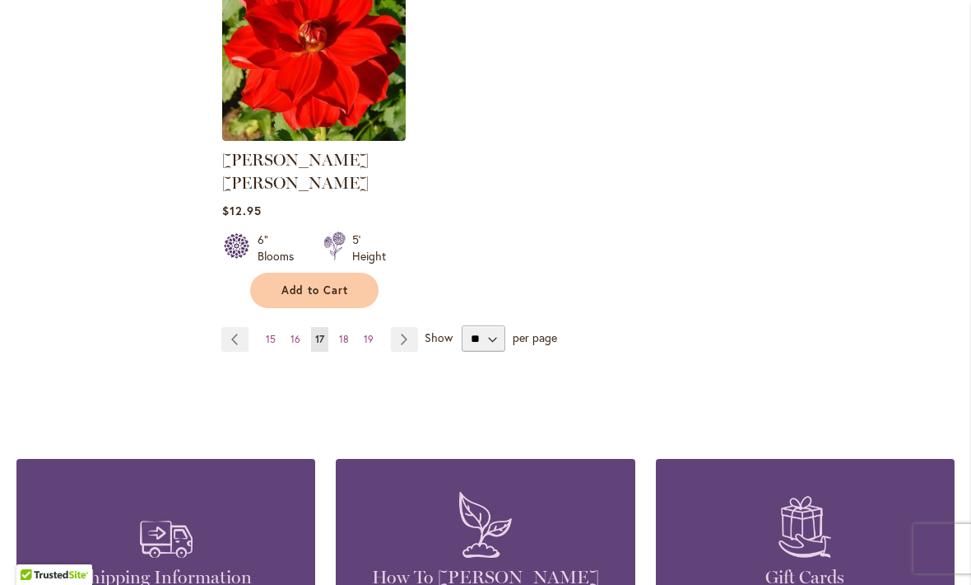
click at [405, 327] on link "Page Next" at bounding box center [404, 339] width 27 height 25
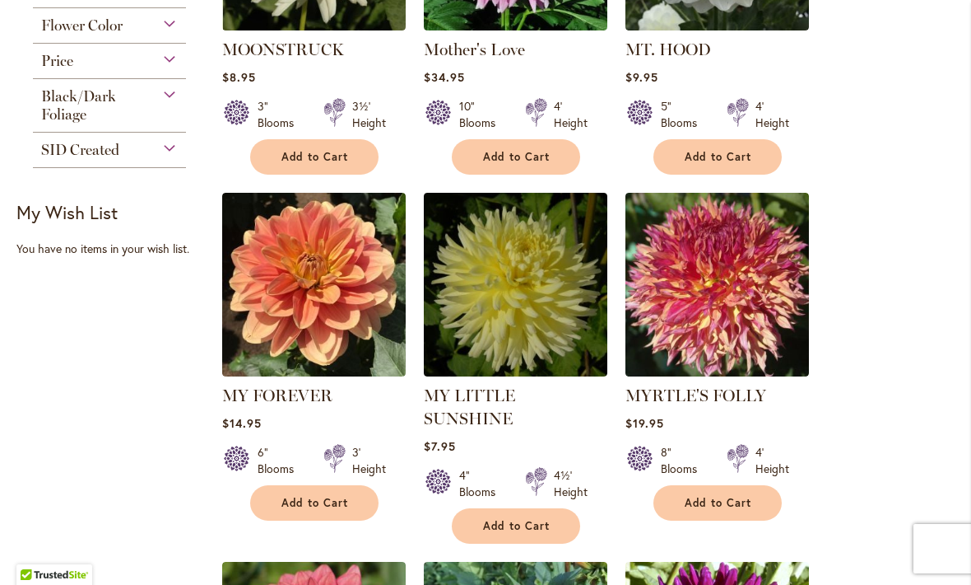
scroll to position [570, 0]
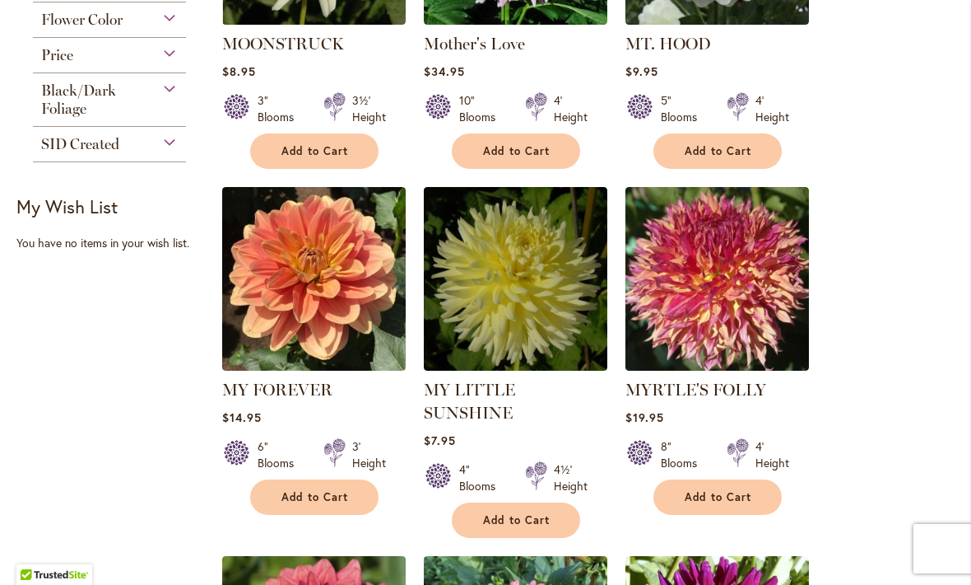
click at [713, 494] on span "Add to Cart" at bounding box center [719, 497] width 68 height 14
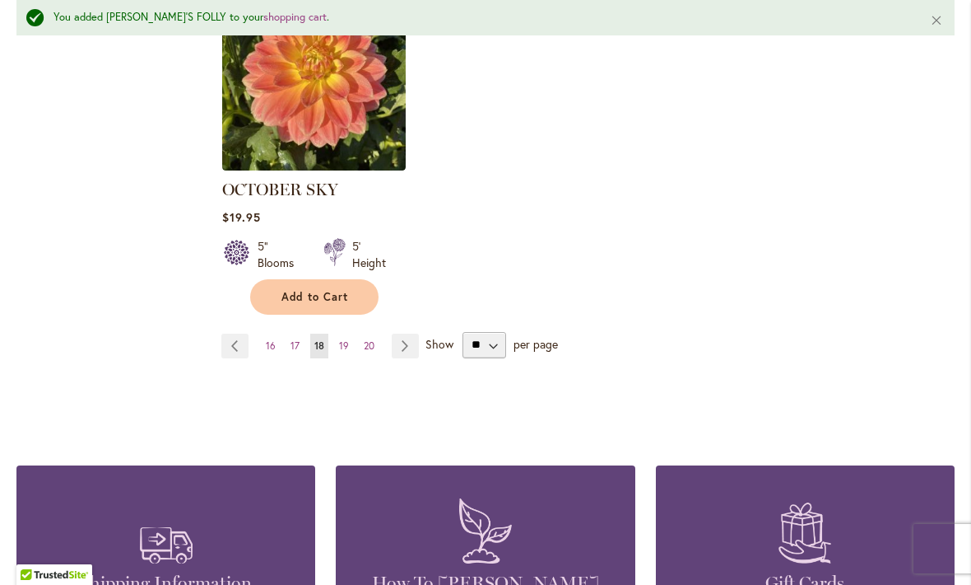
scroll to position [2237, 0]
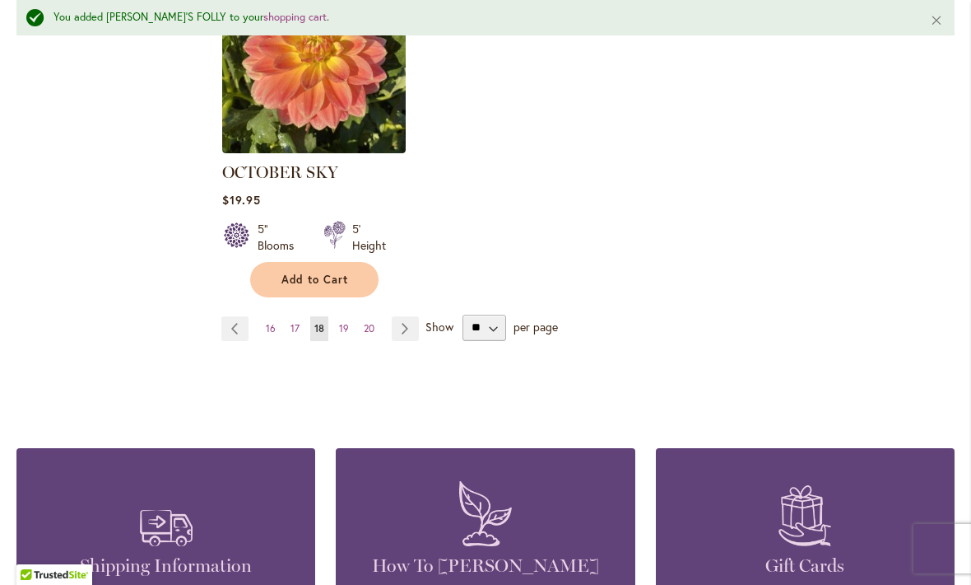
click at [396, 316] on link "Page Next" at bounding box center [405, 328] width 27 height 25
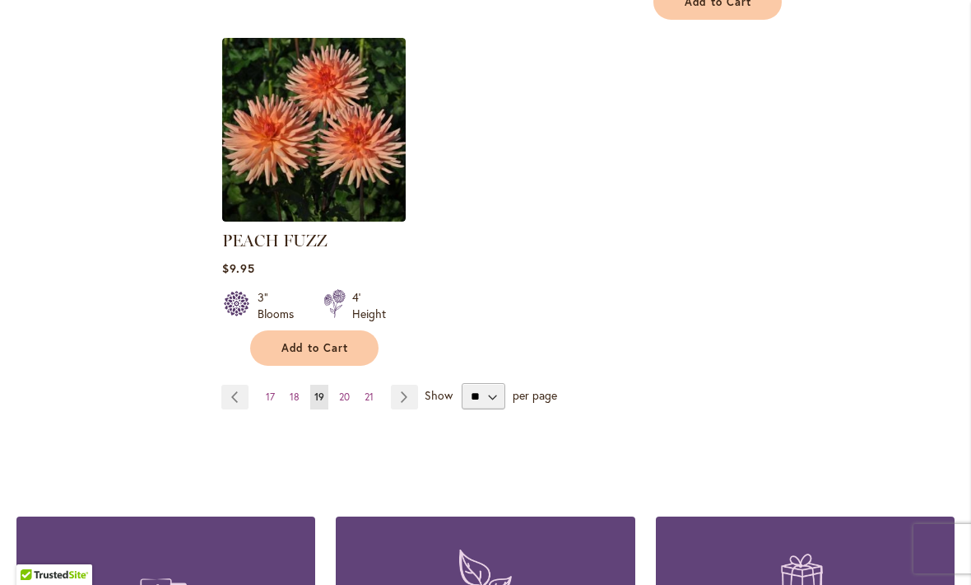
scroll to position [2187, 0]
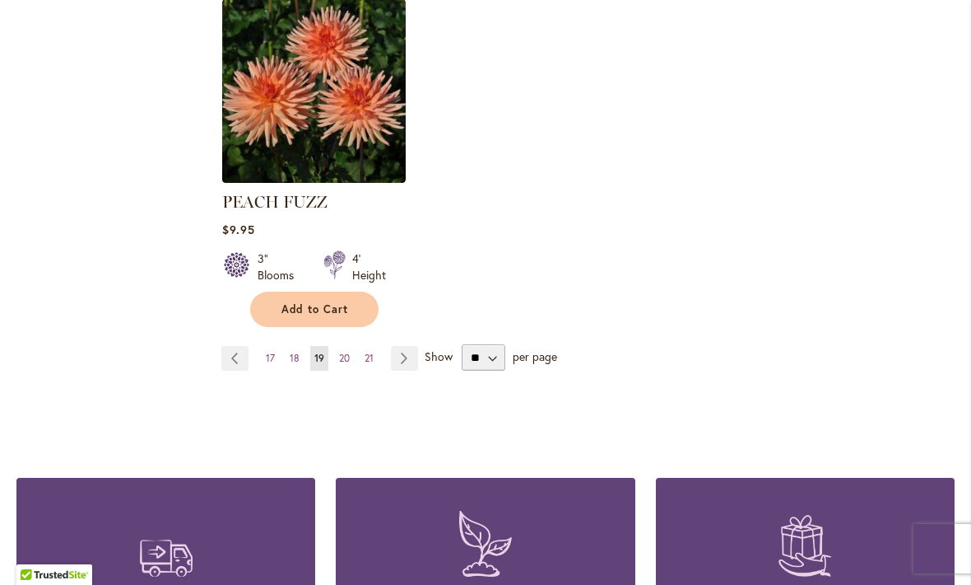
click at [403, 346] on link "Page Next" at bounding box center [404, 358] width 27 height 25
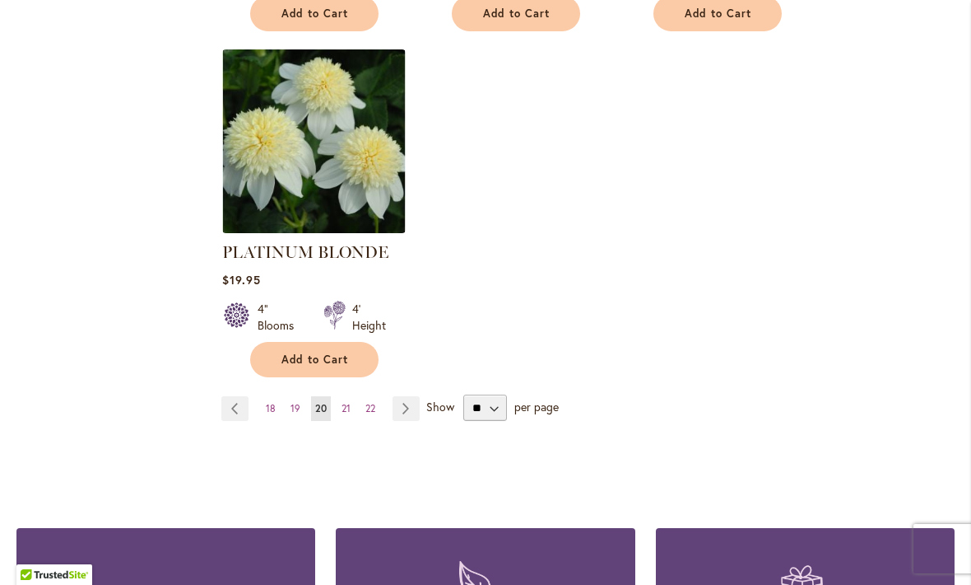
scroll to position [2187, 0]
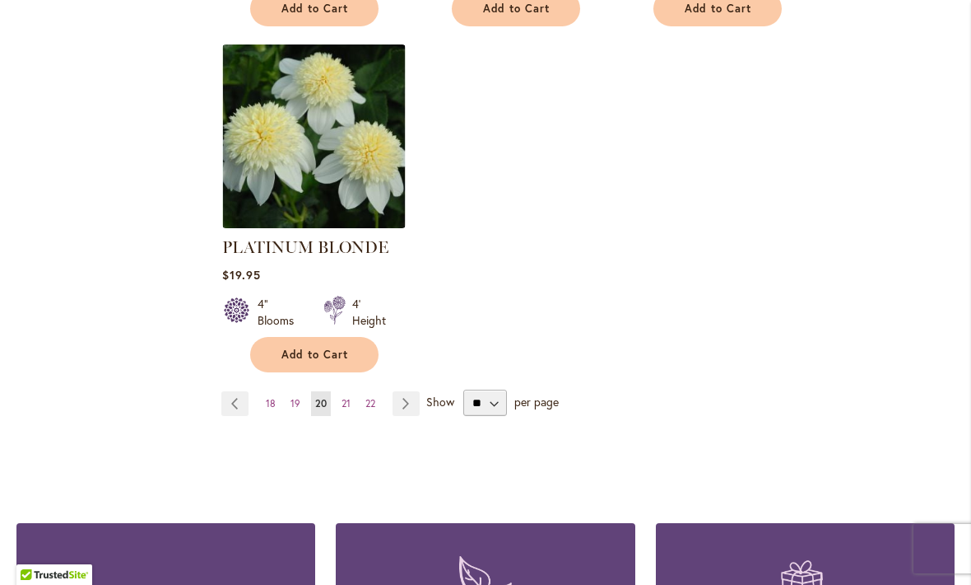
click at [406, 391] on link "Page Next" at bounding box center [406, 403] width 27 height 25
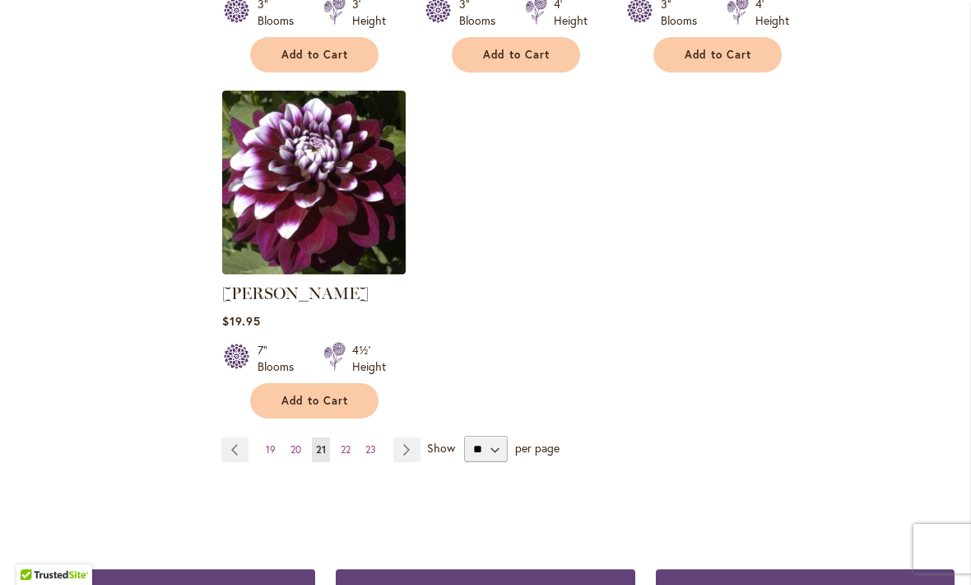
scroll to position [2128, 0]
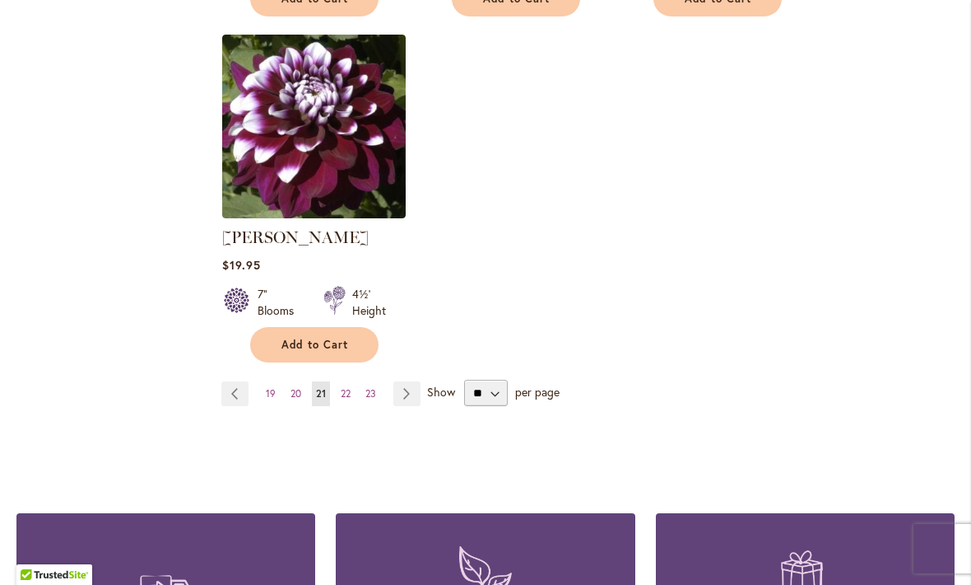
click at [404, 391] on link "Page Next" at bounding box center [407, 393] width 27 height 25
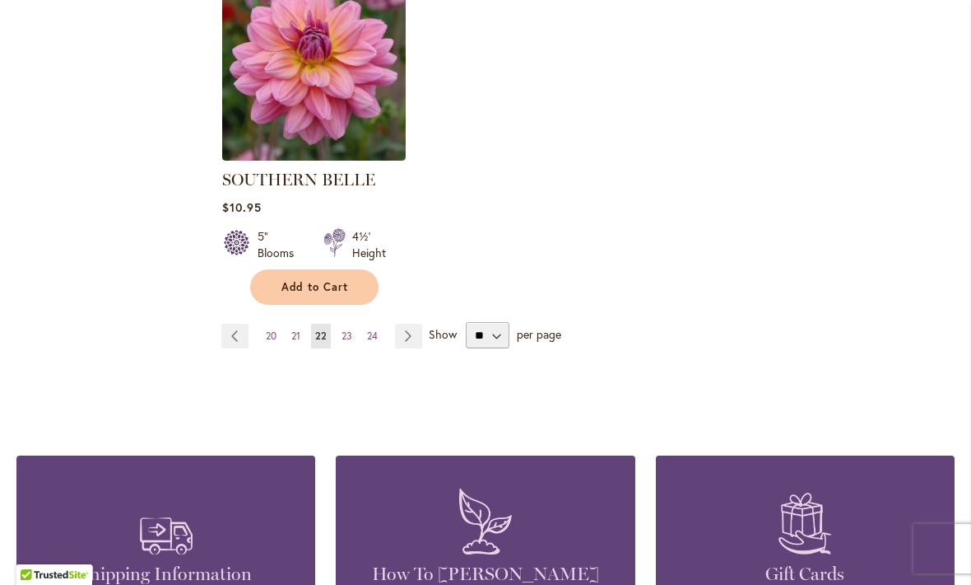
scroll to position [2190, 0]
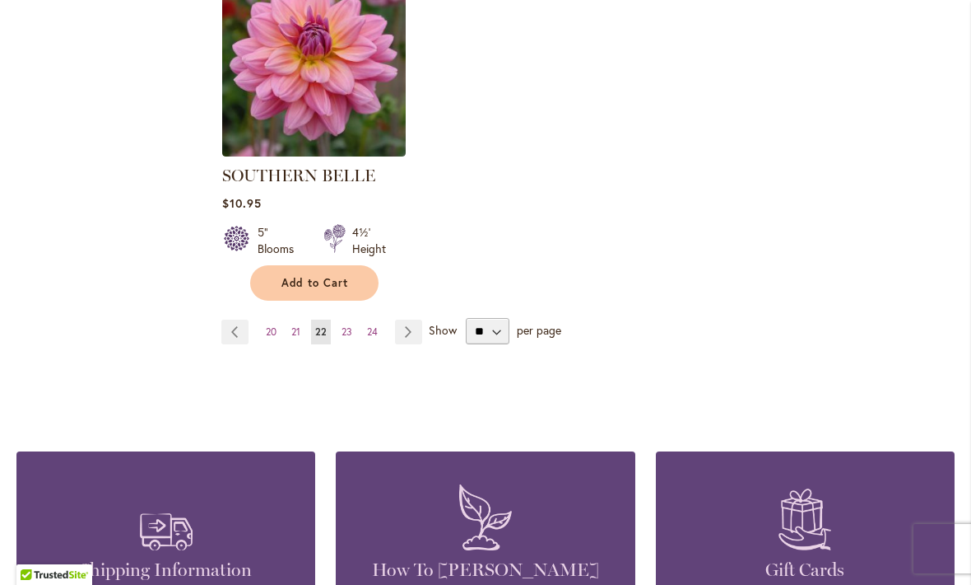
click at [400, 319] on link "Page Next" at bounding box center [408, 331] width 27 height 25
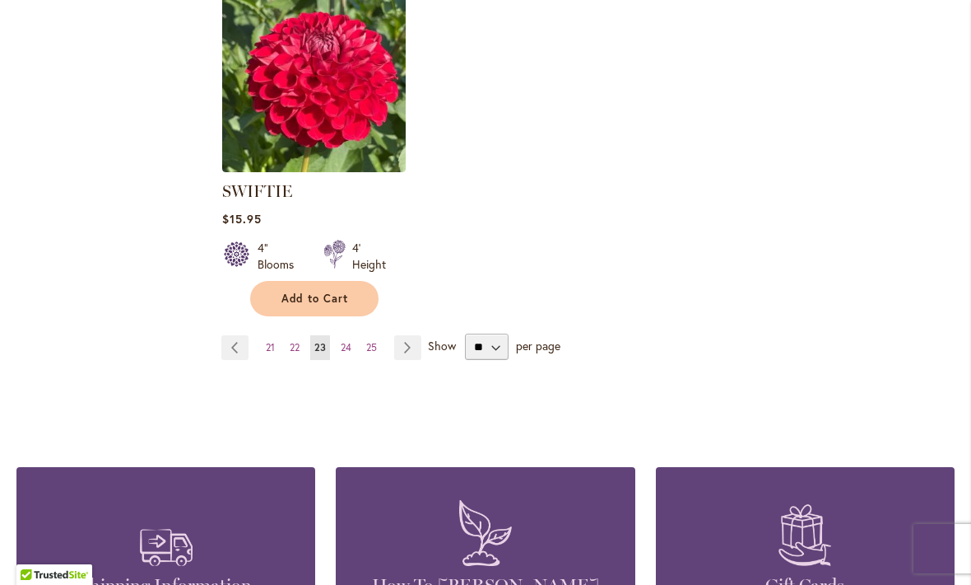
scroll to position [2208, 0]
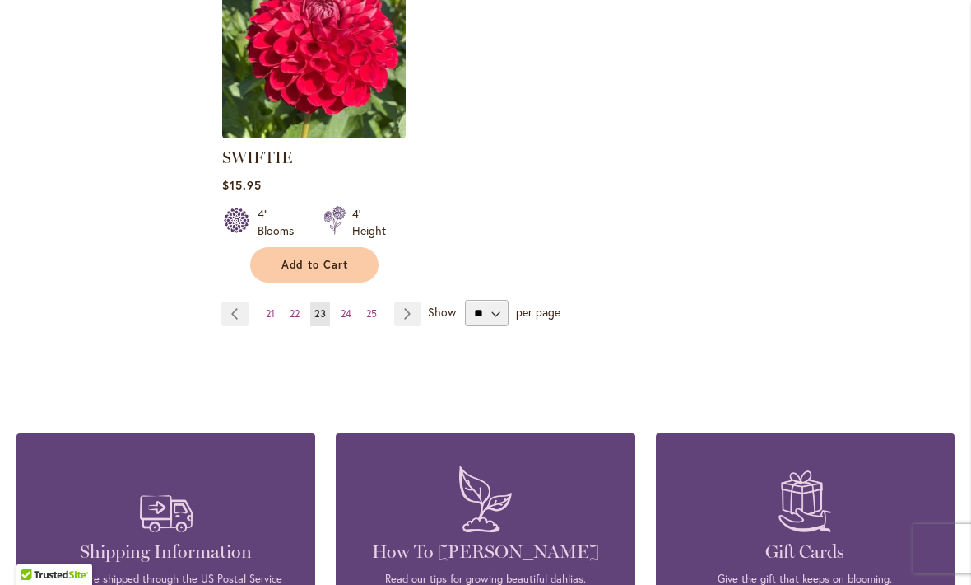
click at [405, 317] on link "Page Next" at bounding box center [407, 313] width 27 height 25
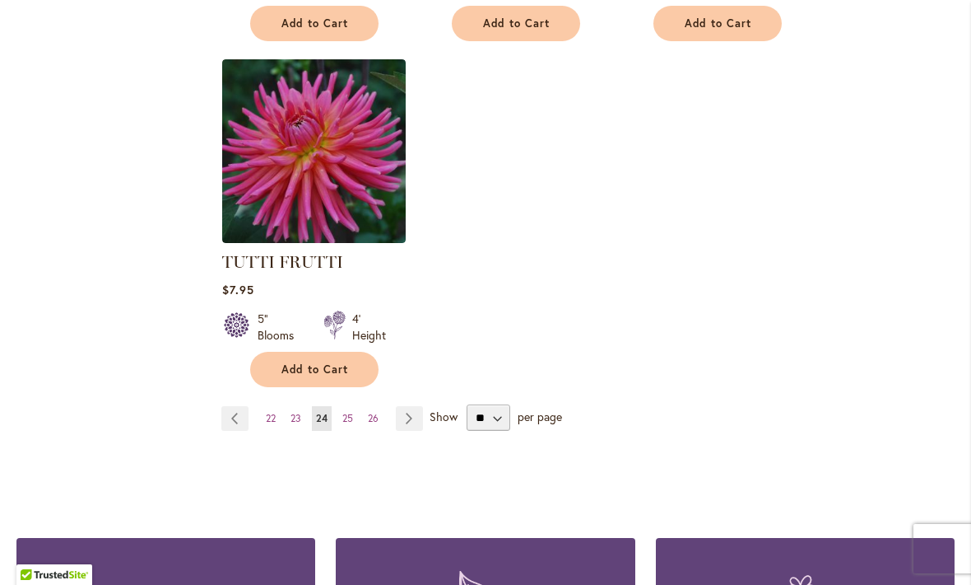
scroll to position [2104, 0]
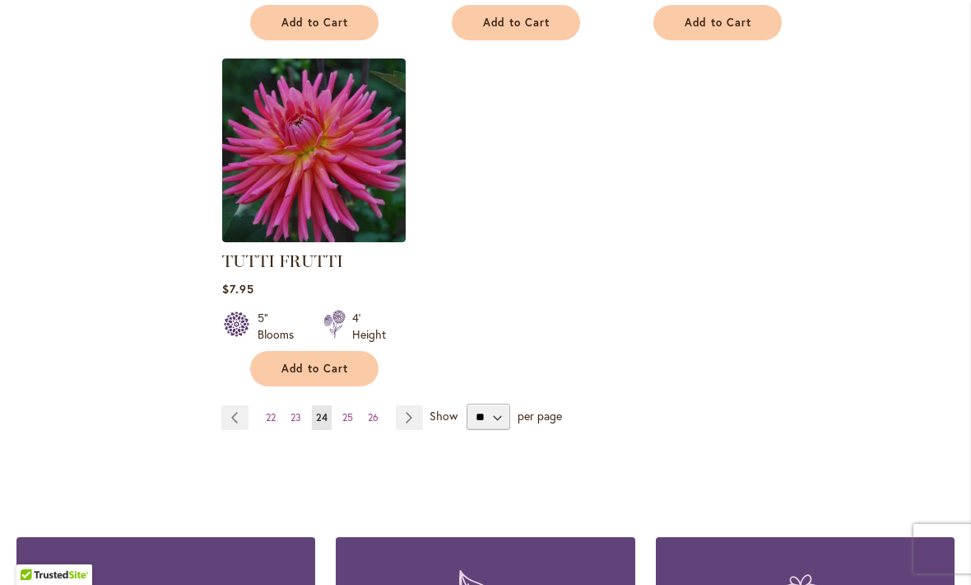
click at [404, 405] on link "Page Next" at bounding box center [409, 417] width 27 height 25
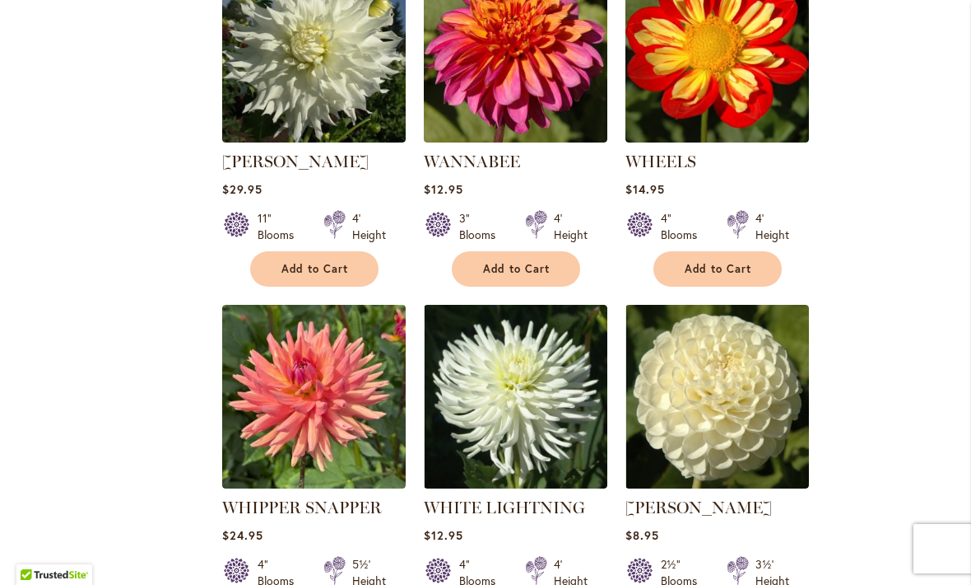
scroll to position [1514, 0]
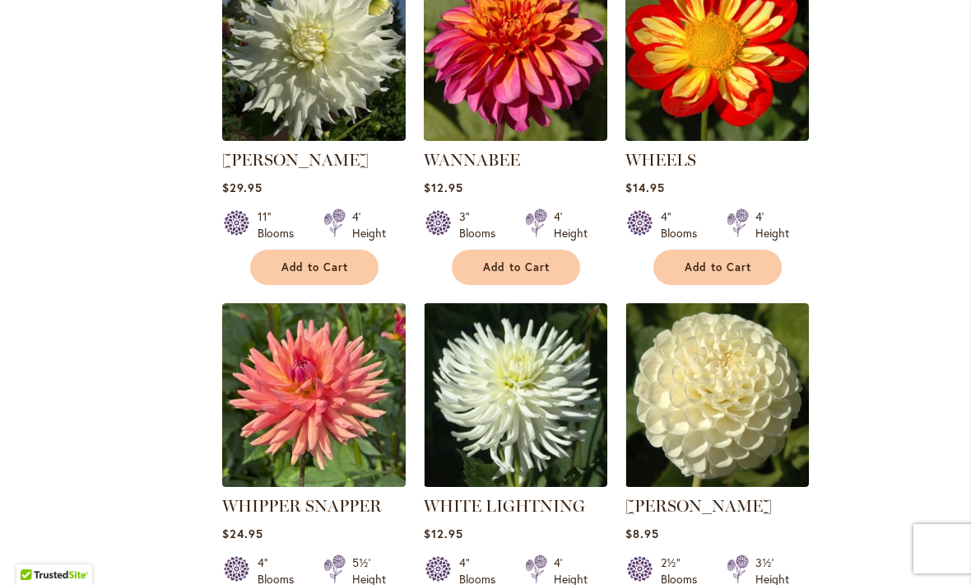
click at [519, 260] on span "Add to Cart" at bounding box center [517, 267] width 68 height 14
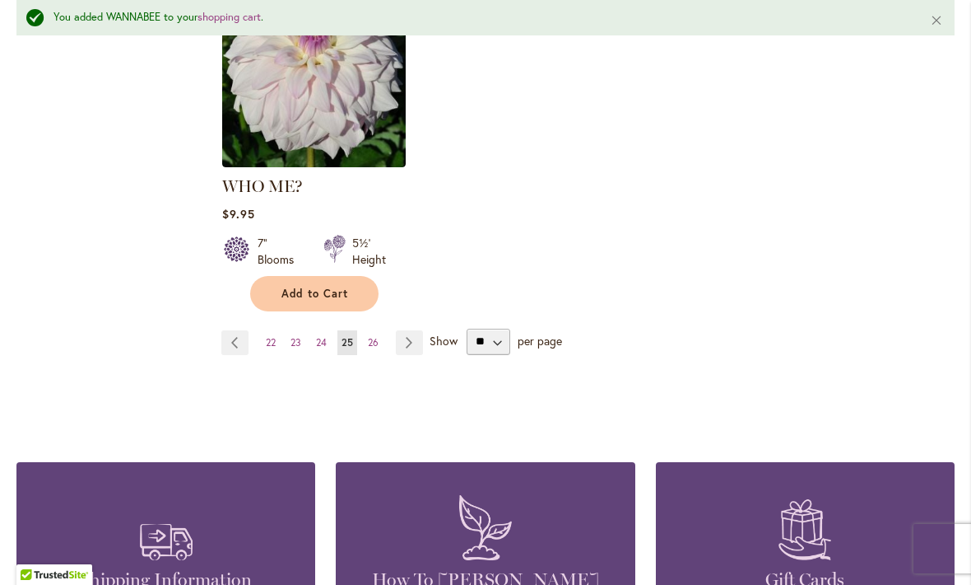
scroll to position [2248, 0]
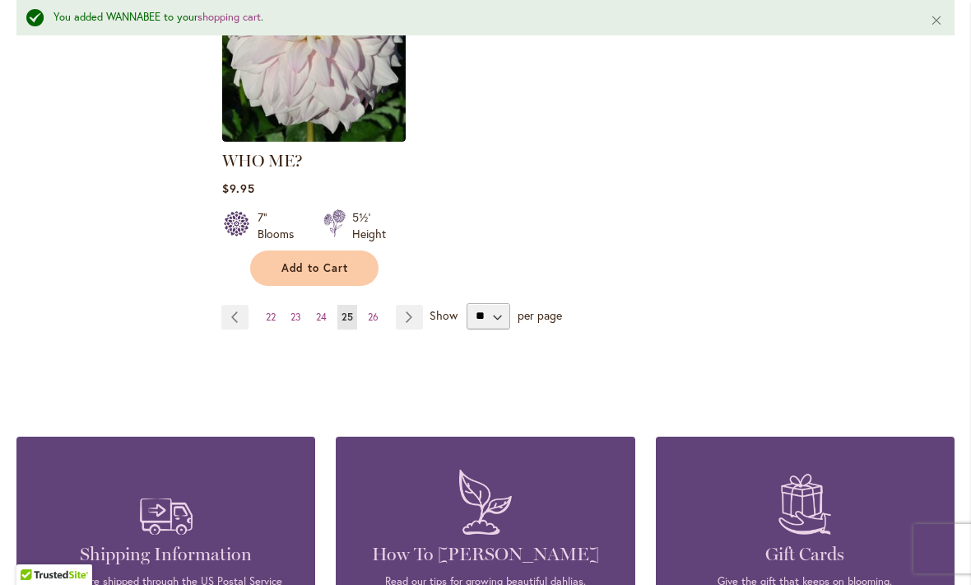
click at [397, 305] on link "Page Next" at bounding box center [409, 317] width 27 height 25
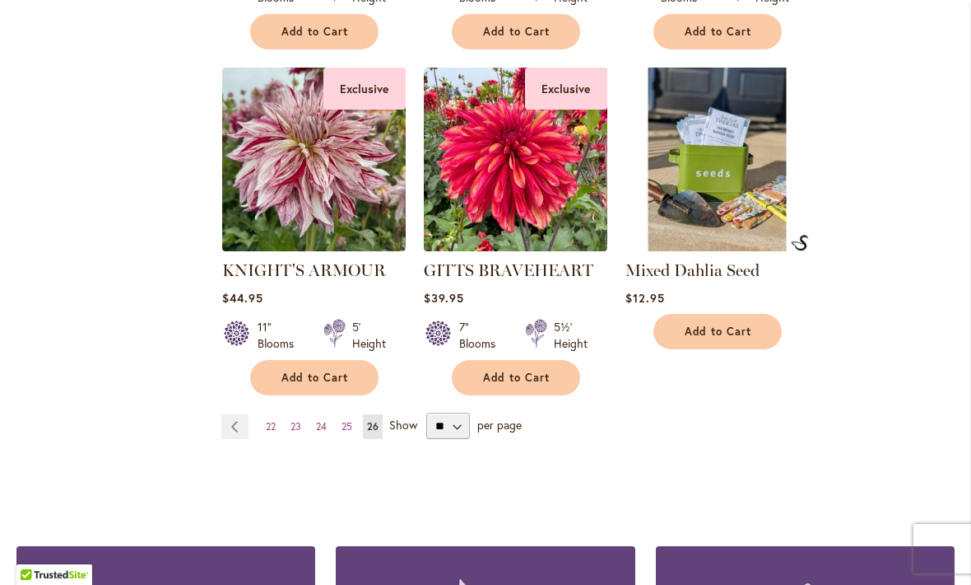
scroll to position [1371, 0]
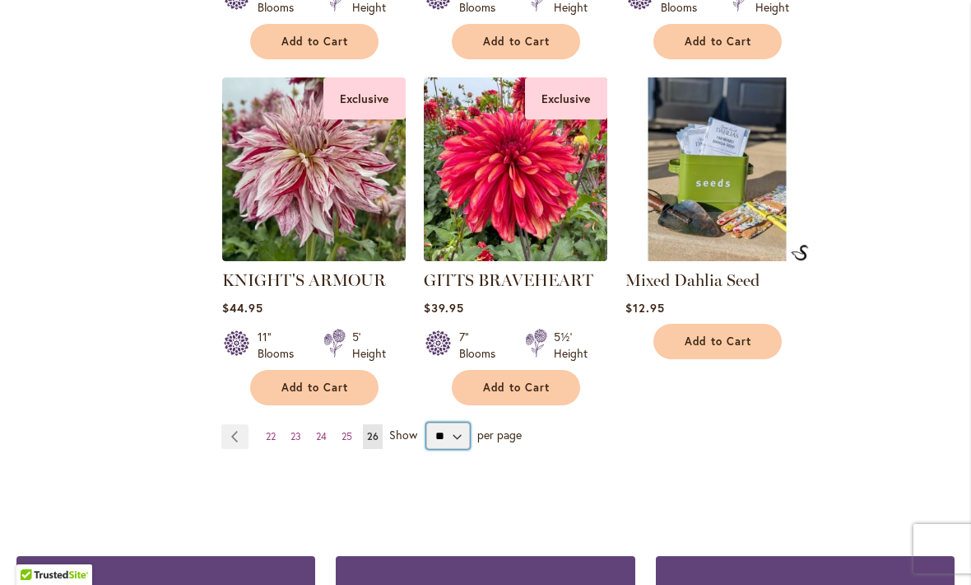
click at [436, 440] on select "** ** ** **" at bounding box center [448, 435] width 44 height 26
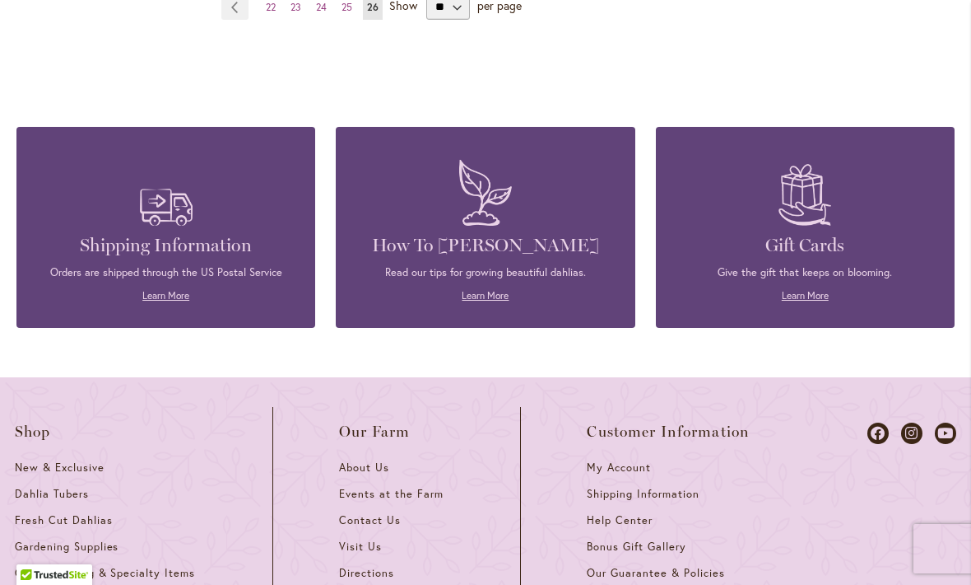
scroll to position [1807, 0]
